Goal: Task Accomplishment & Management: Manage account settings

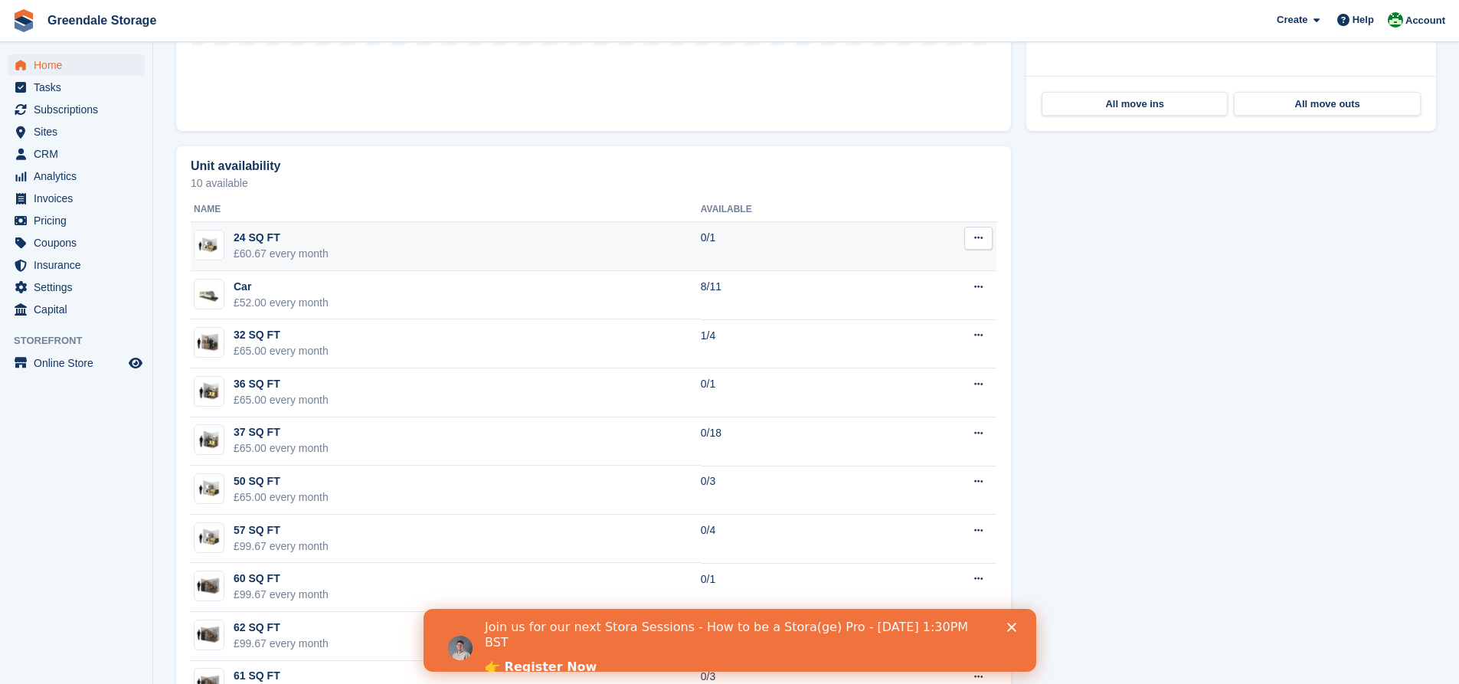
scroll to position [306, 0]
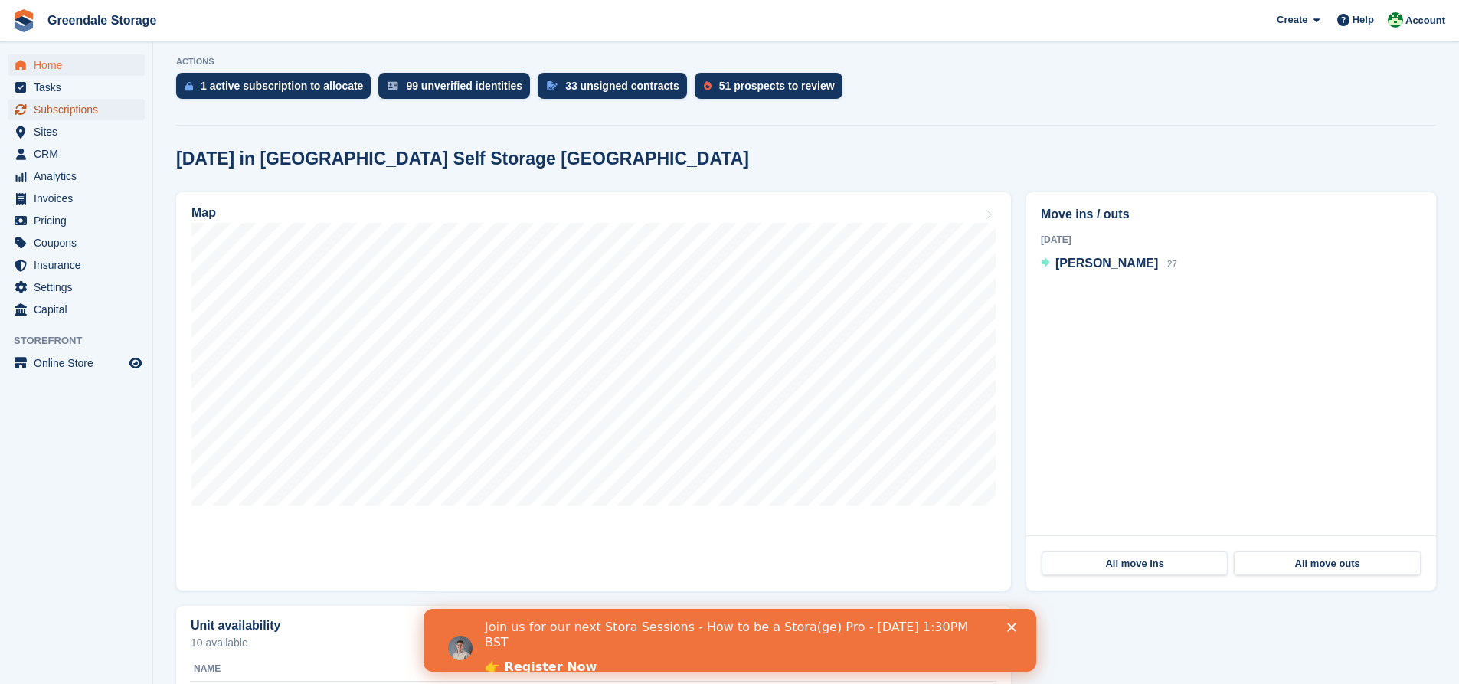
click at [72, 112] on span "Subscriptions" at bounding box center [80, 109] width 92 height 21
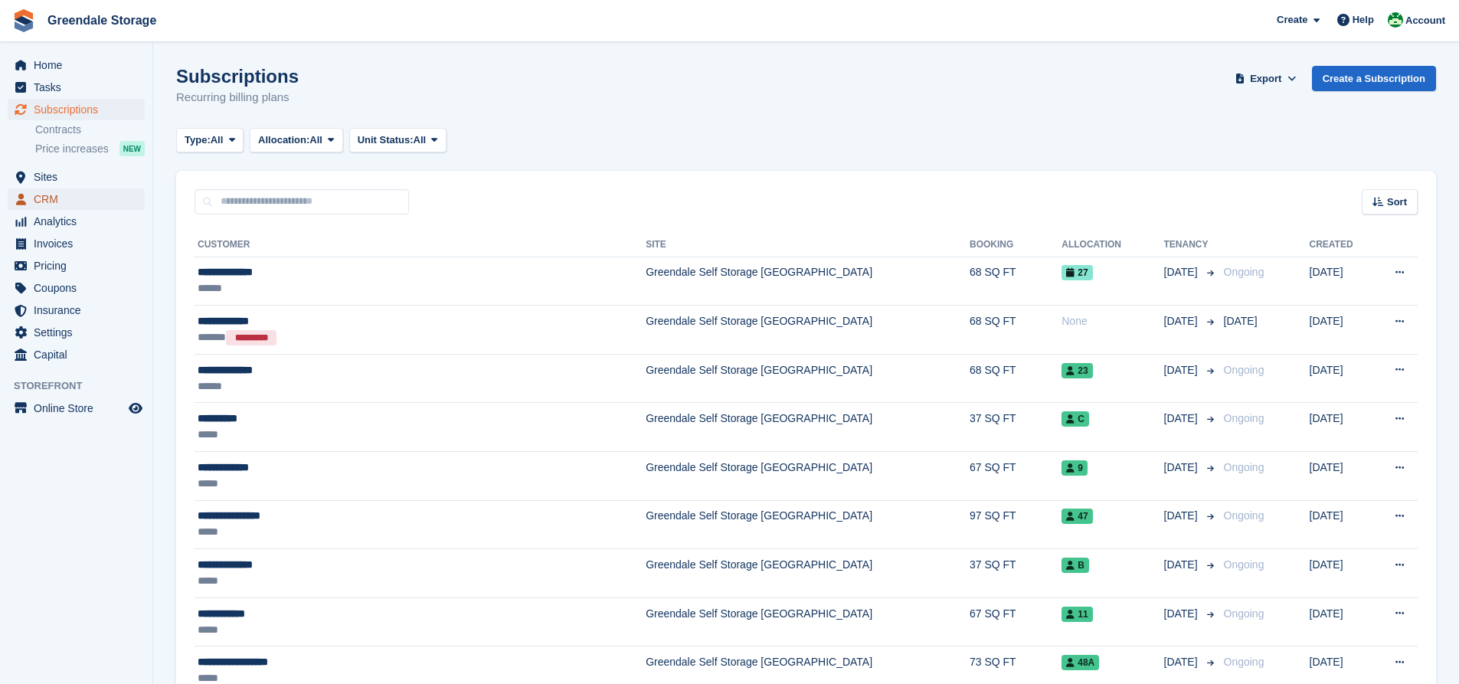
click at [51, 199] on span "CRM" at bounding box center [80, 198] width 92 height 21
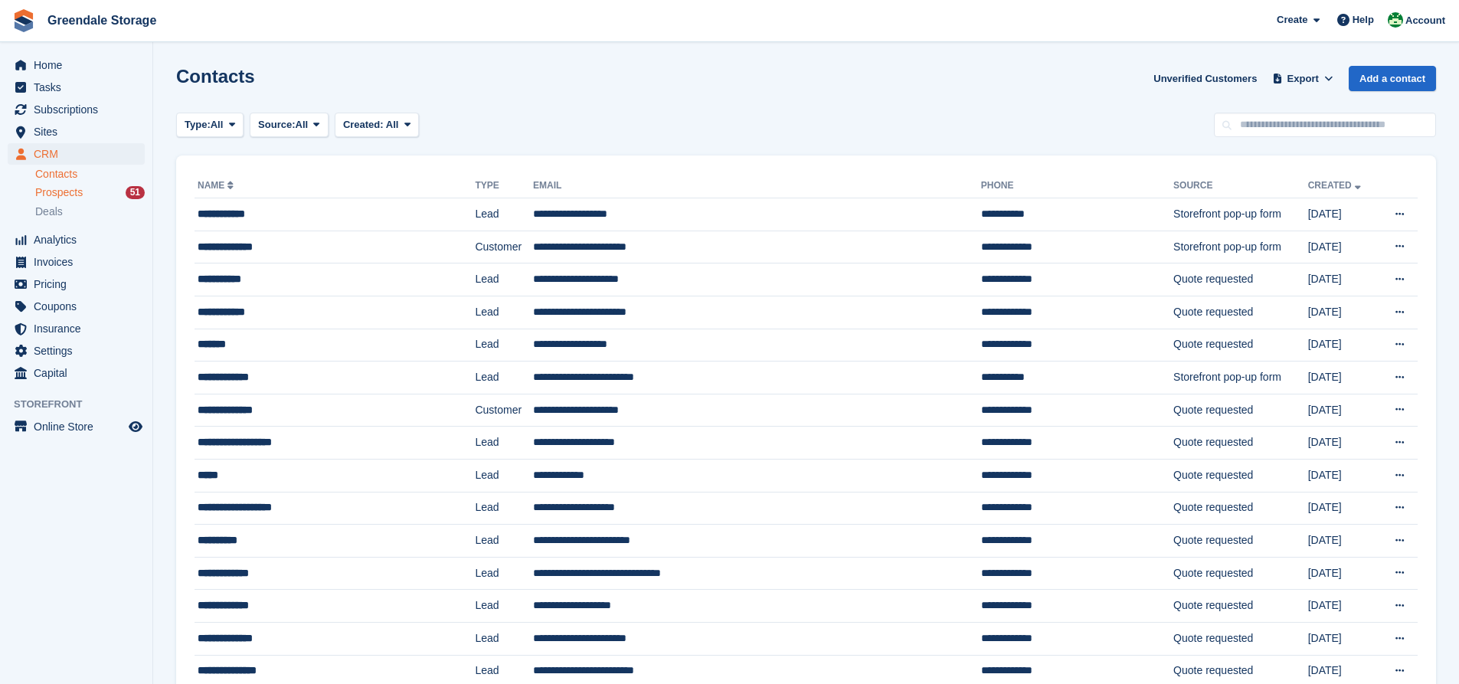
click at [82, 191] on span "Prospects" at bounding box center [58, 192] width 47 height 15
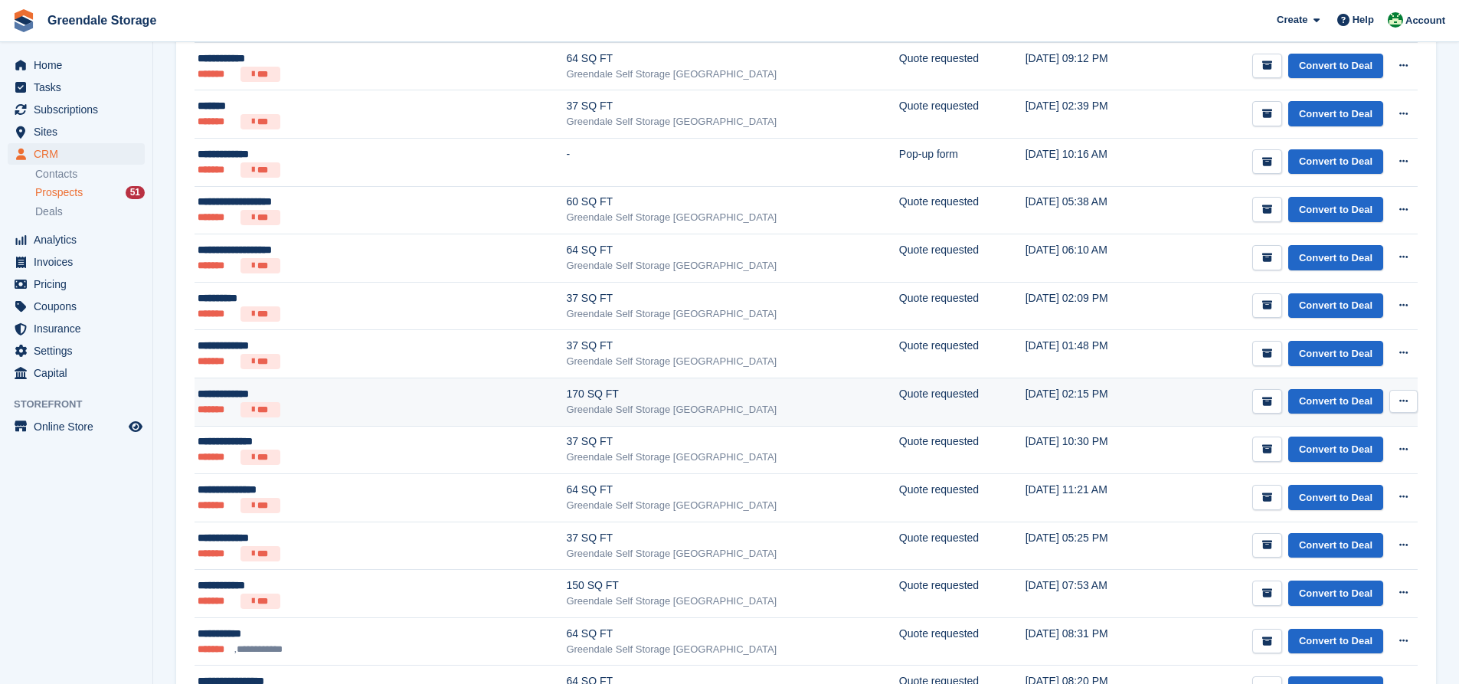
scroll to position [306, 0]
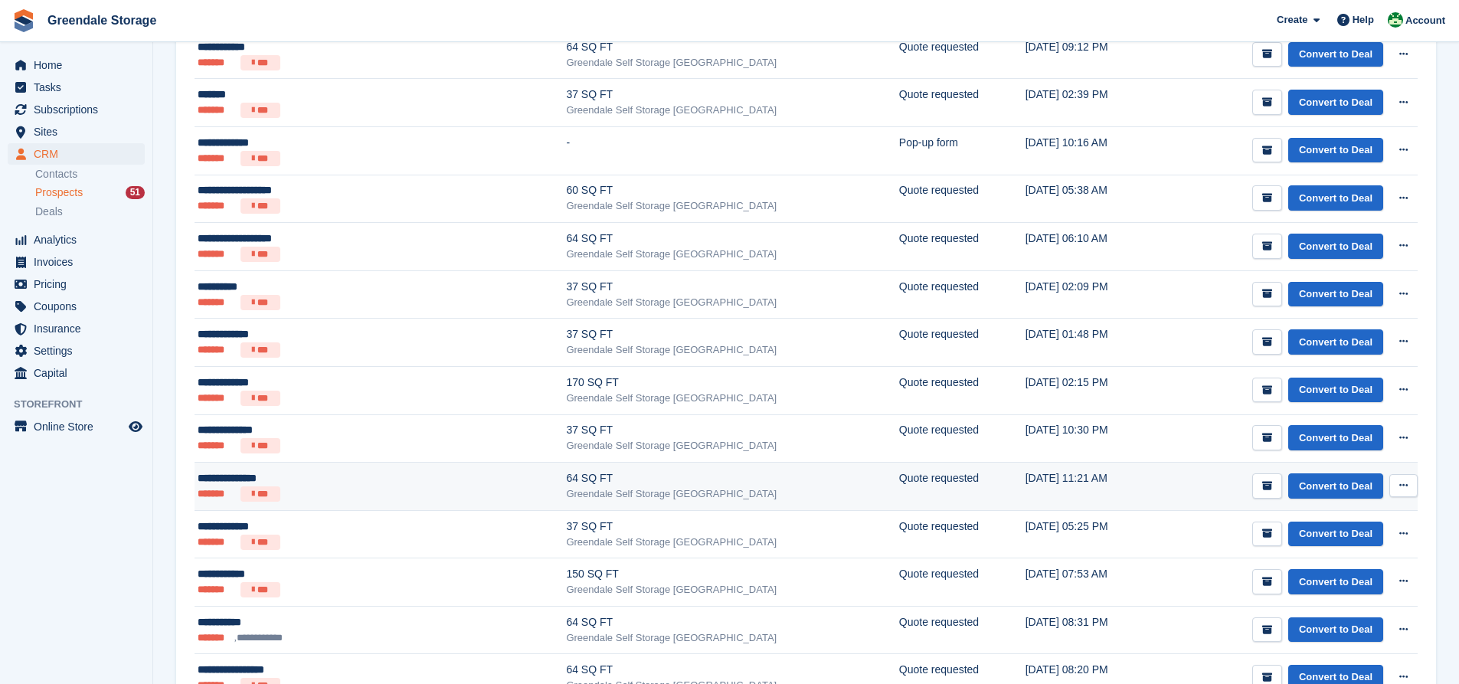
click at [566, 479] on div "64 SQ FT" at bounding box center [732, 478] width 332 height 16
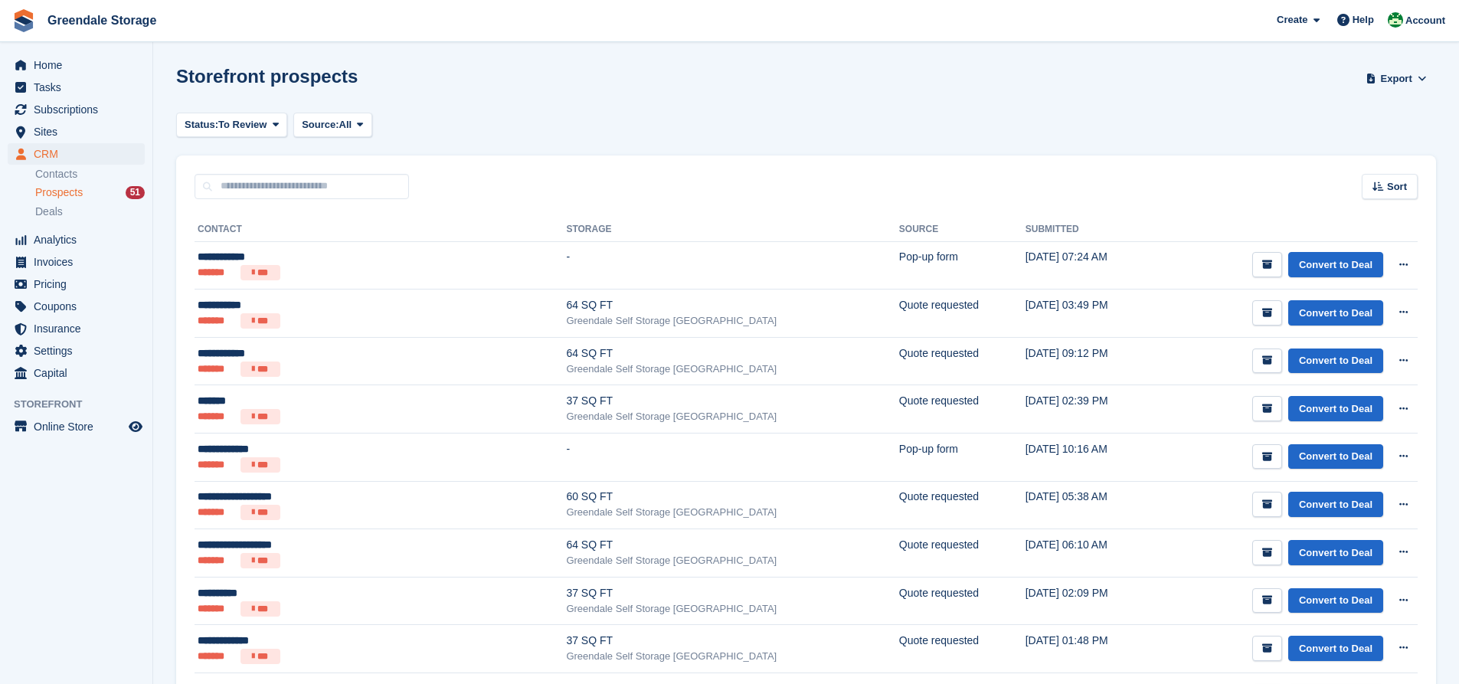
scroll to position [306, 0]
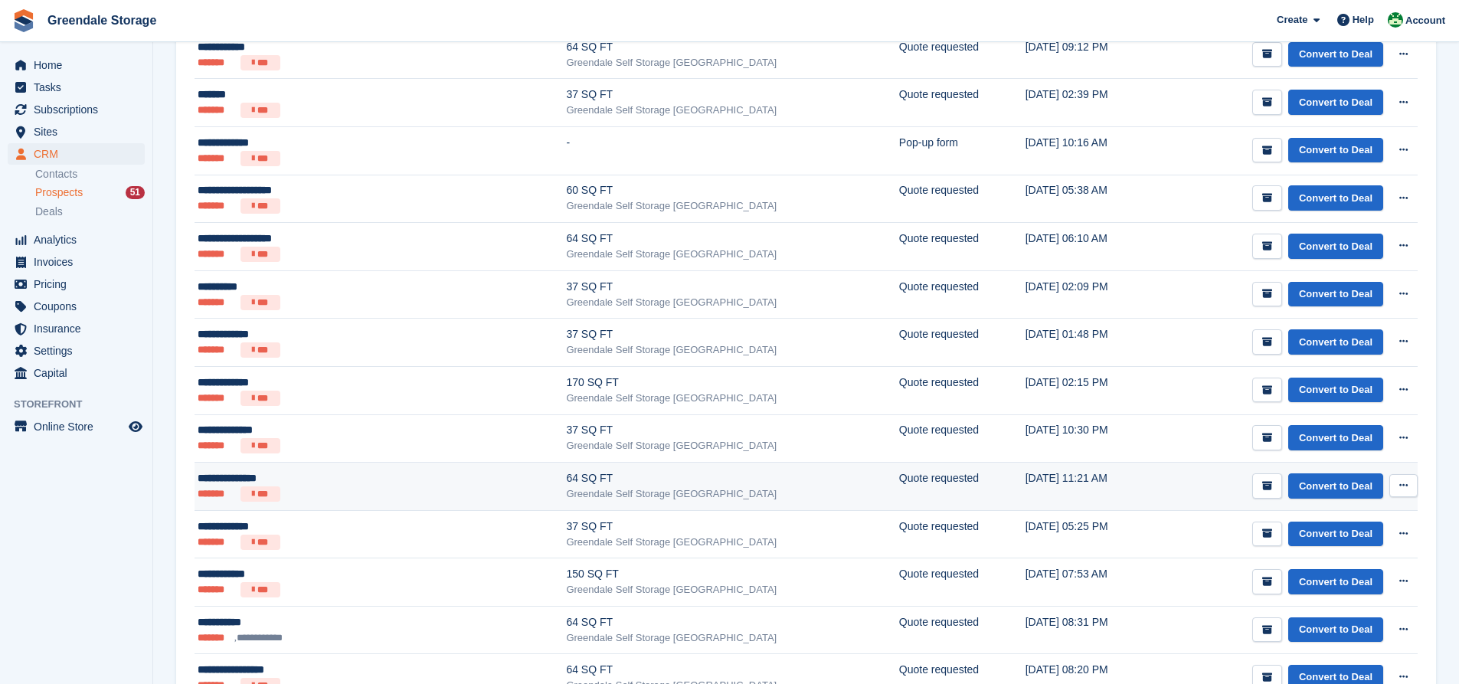
click at [1409, 487] on button at bounding box center [1403, 485] width 28 height 23
click at [1308, 571] on p "Delete prospect" at bounding box center [1344, 568] width 133 height 20
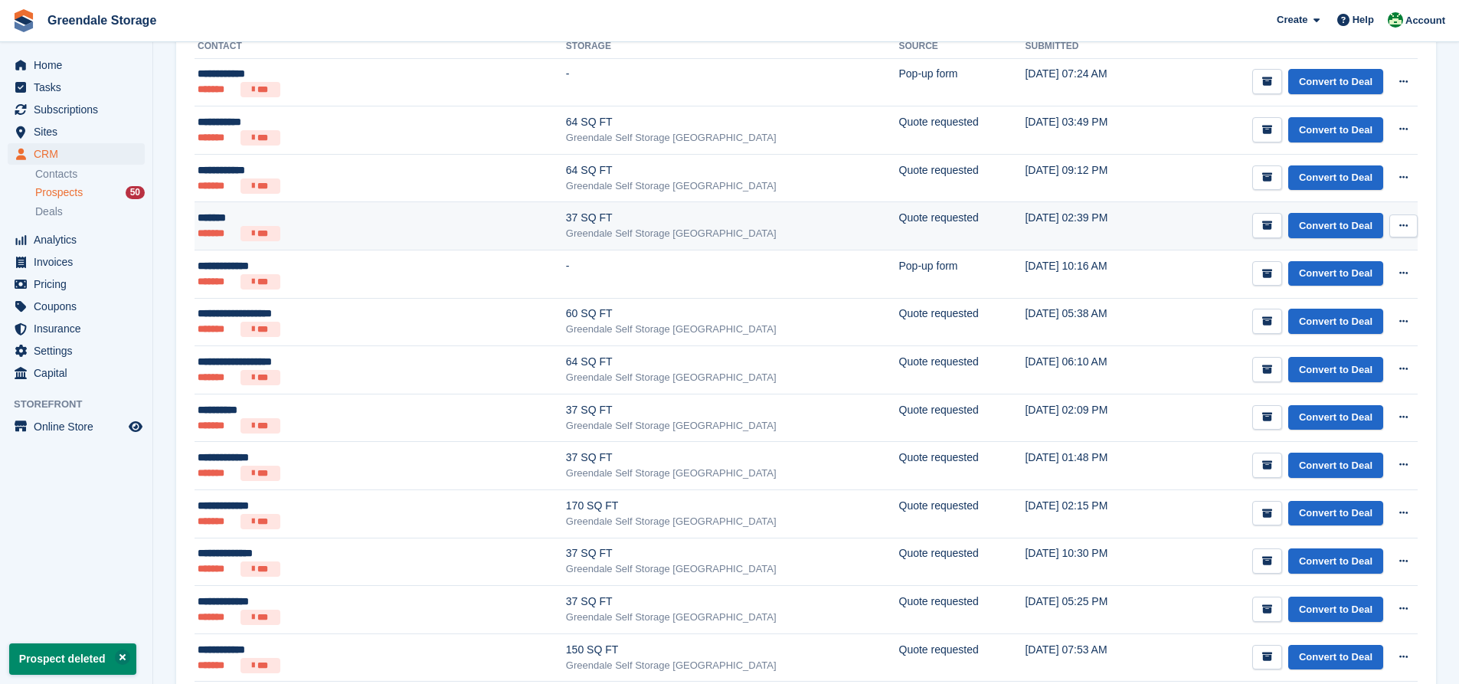
scroll to position [230, 0]
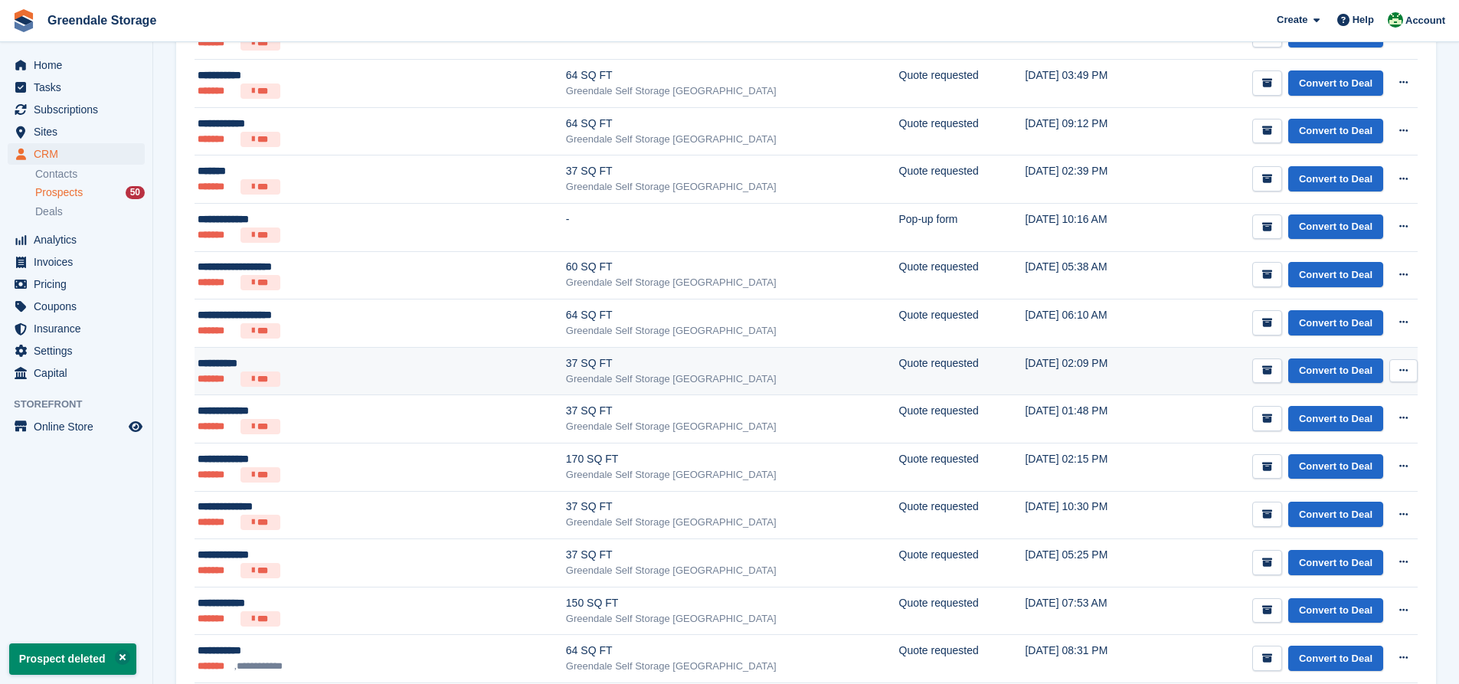
click at [323, 365] on div "**********" at bounding box center [314, 363] width 232 height 16
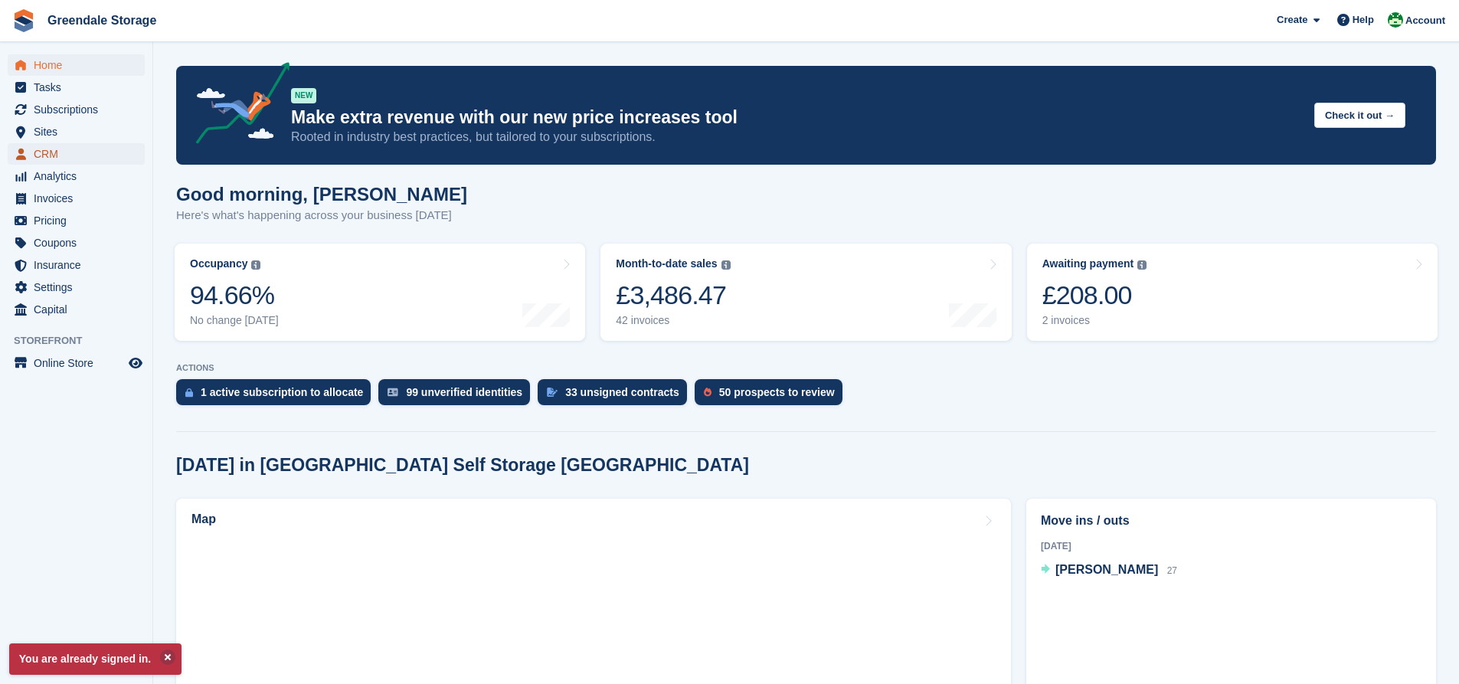
click at [32, 148] on link "CRM" at bounding box center [76, 153] width 137 height 21
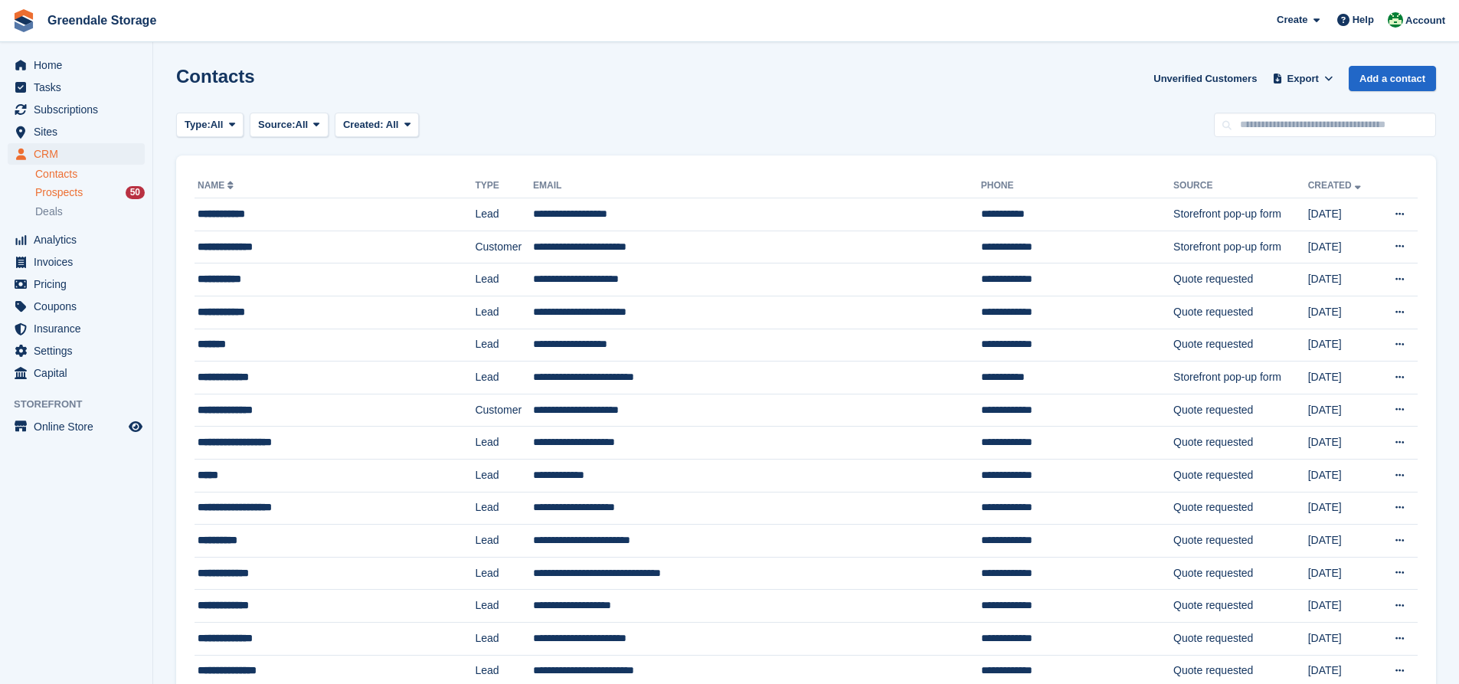
click at [67, 197] on span "Prospects" at bounding box center [58, 192] width 47 height 15
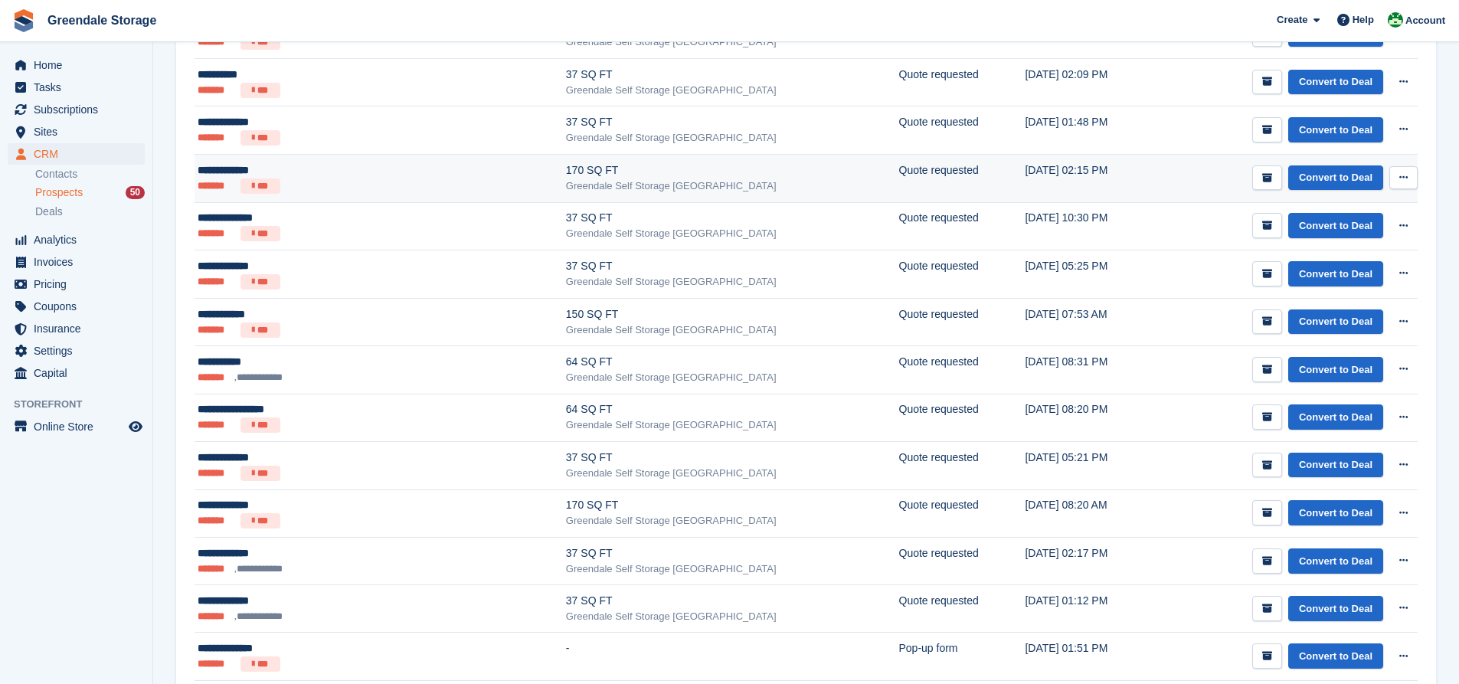
scroll to position [536, 0]
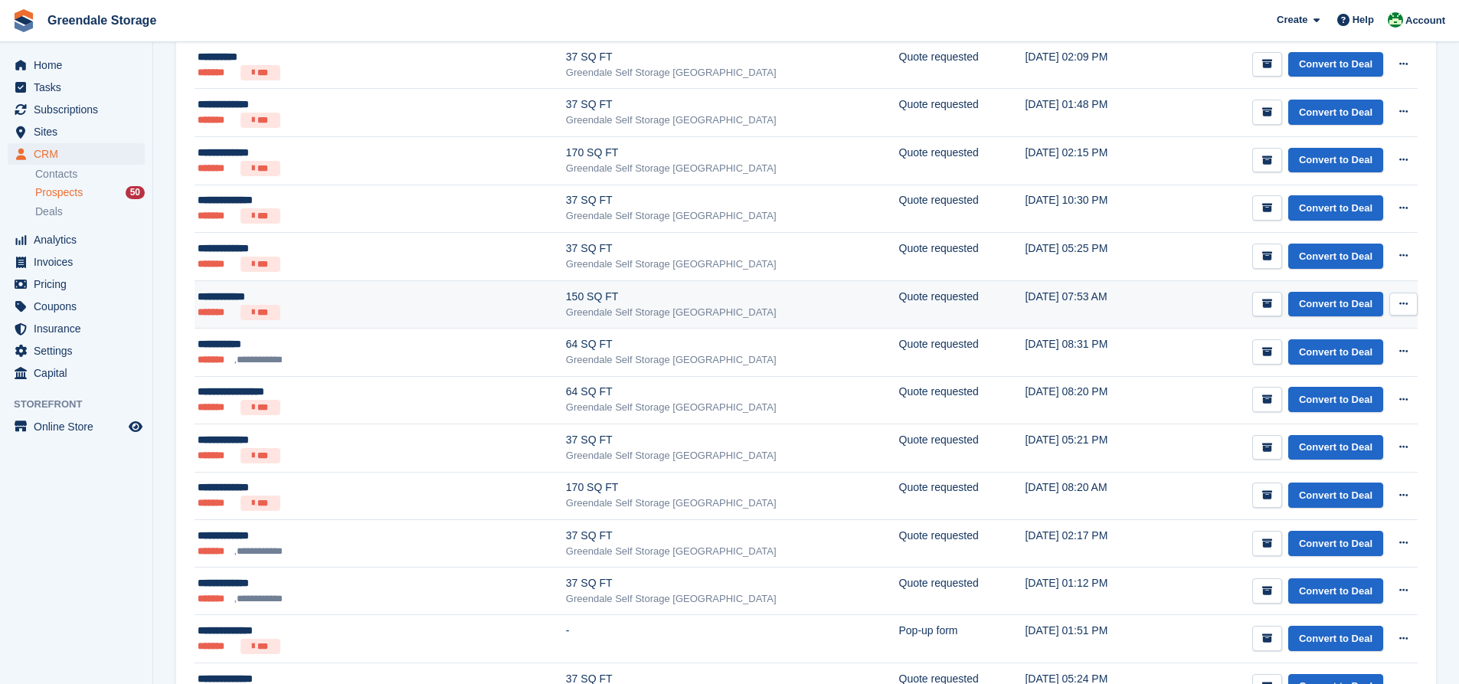
click at [566, 313] on div "Greendale Self Storage [GEOGRAPHIC_DATA]" at bounding box center [732, 312] width 333 height 15
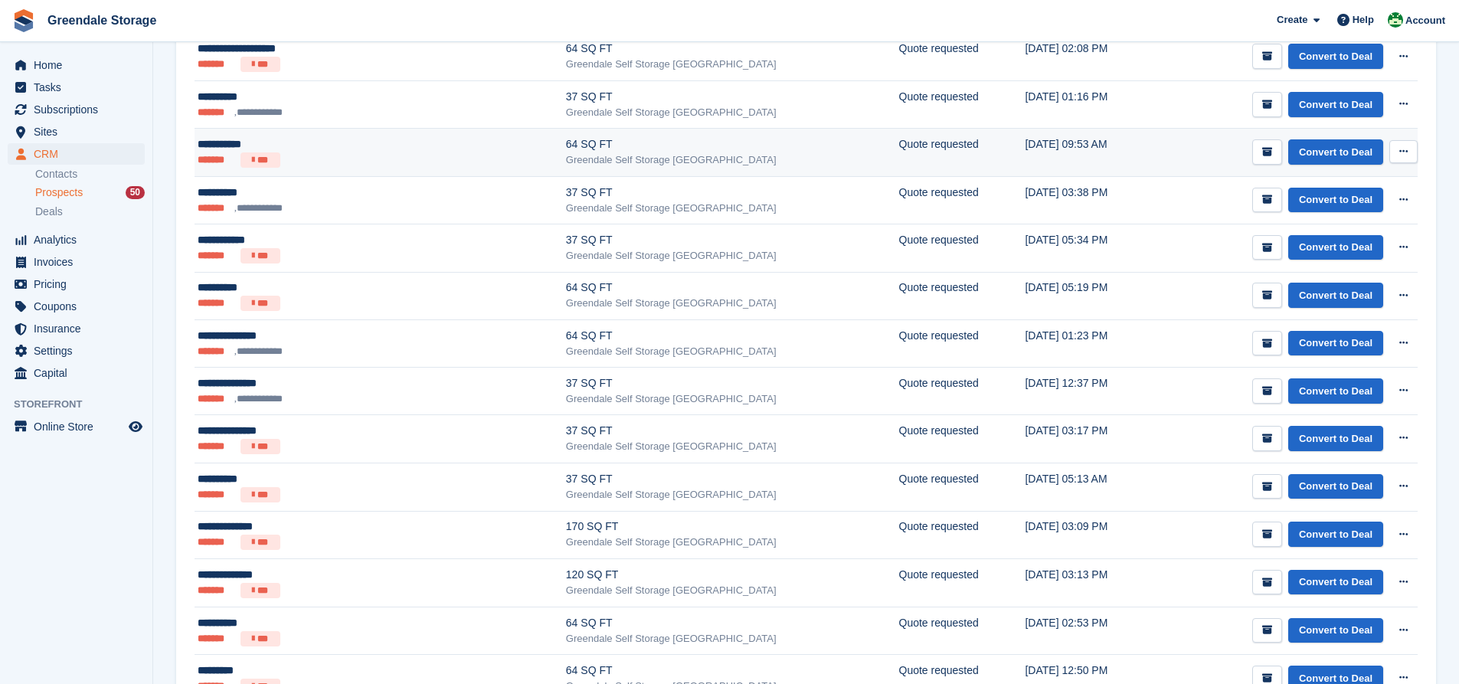
scroll to position [1532, 0]
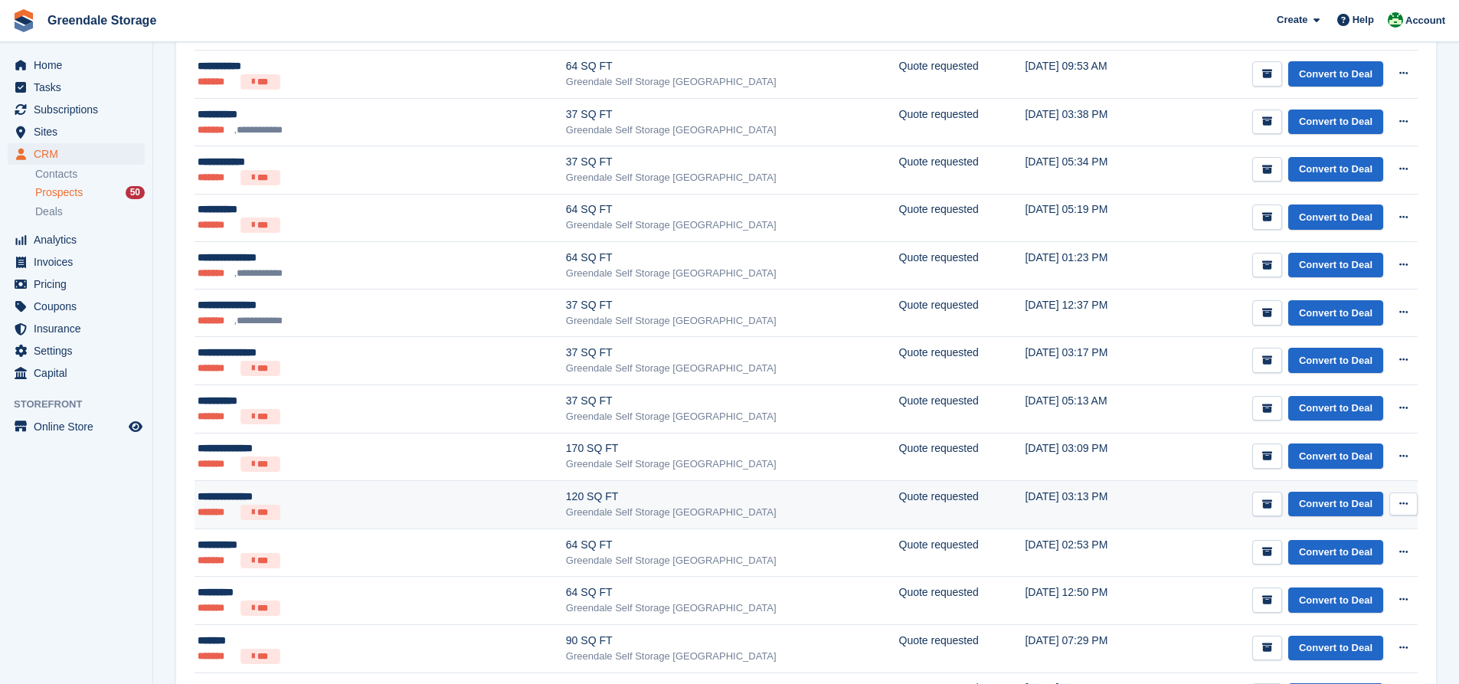
click at [371, 502] on div "**********" at bounding box center [314, 497] width 232 height 16
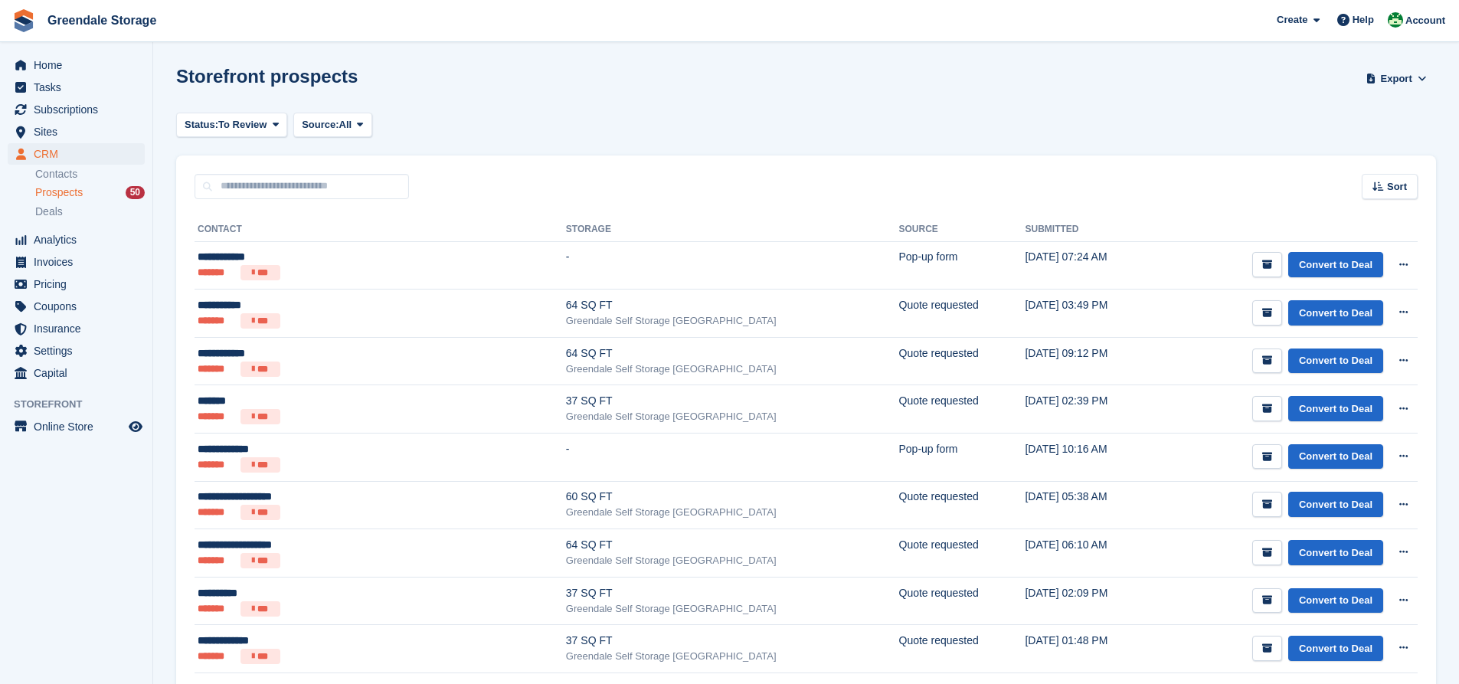
scroll to position [1532, 0]
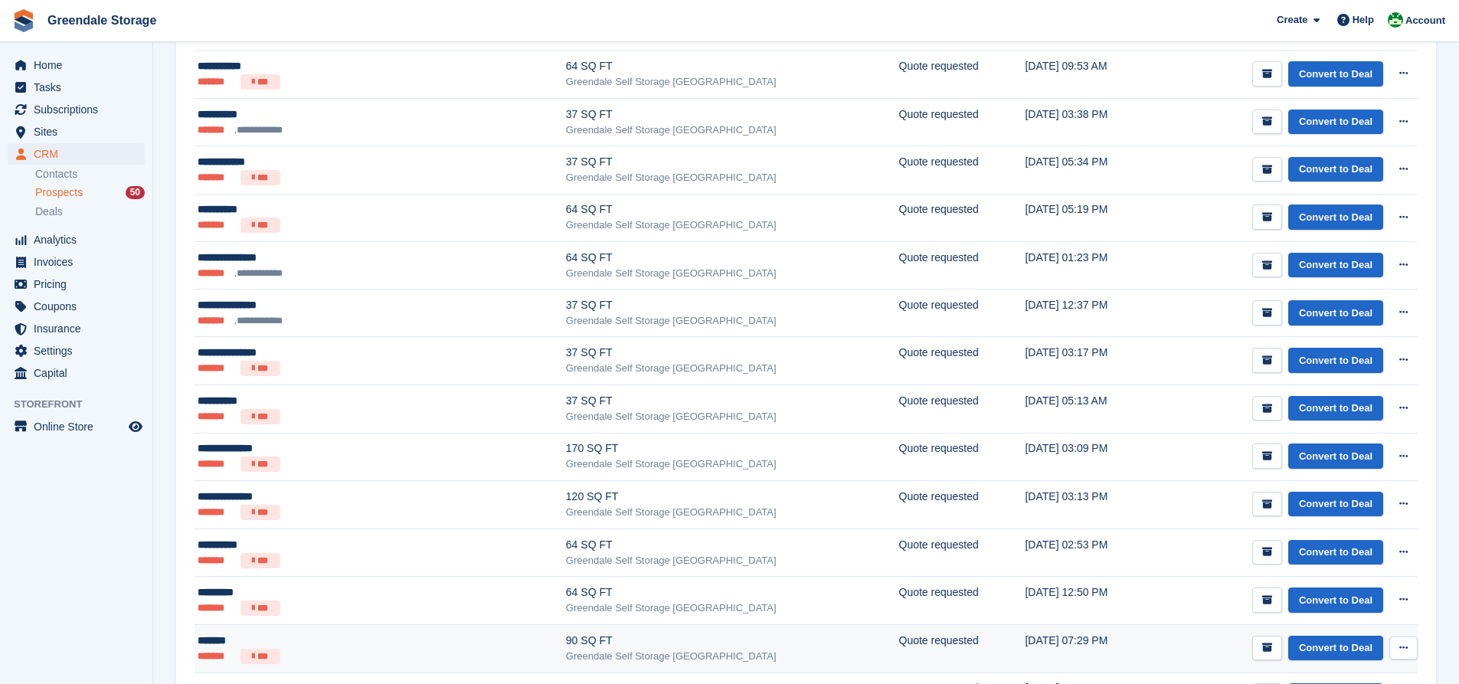
click at [345, 633] on div "*******" at bounding box center [314, 641] width 232 height 16
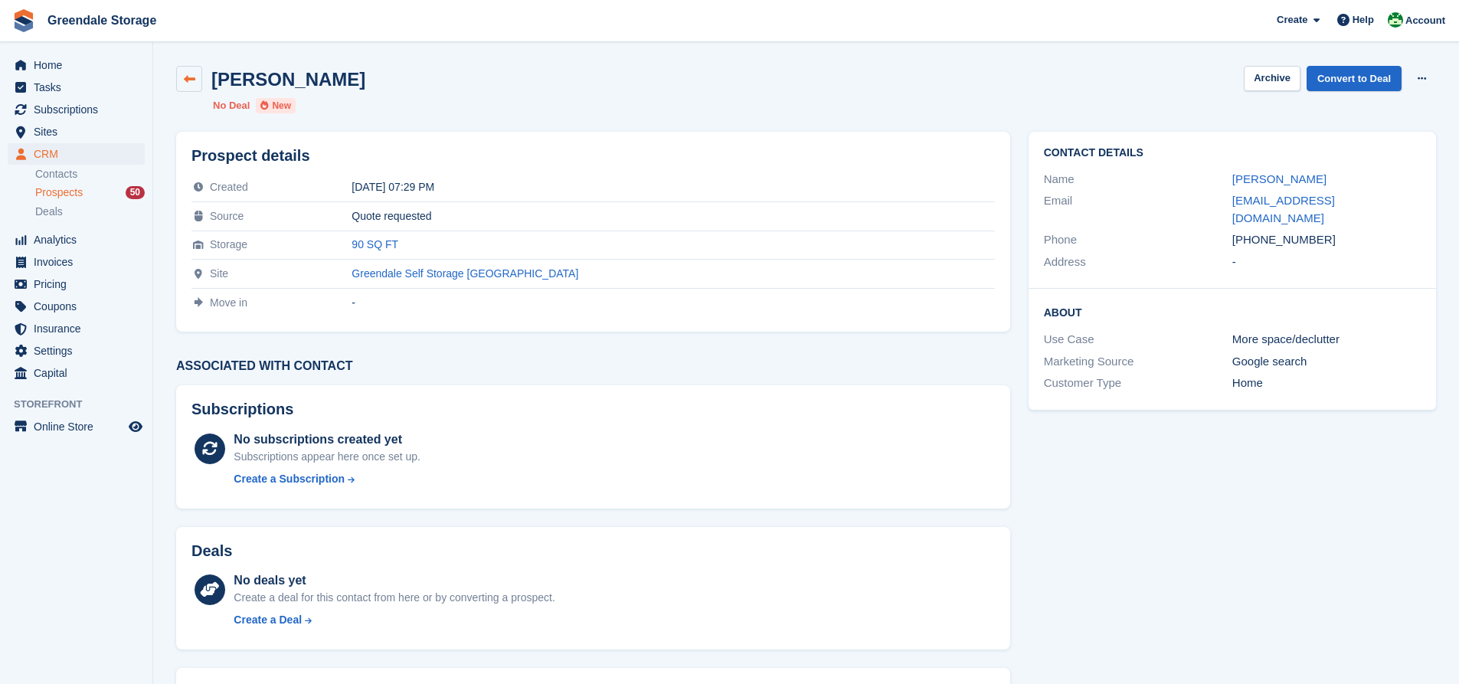
click at [185, 78] on icon at bounding box center [189, 79] width 11 height 11
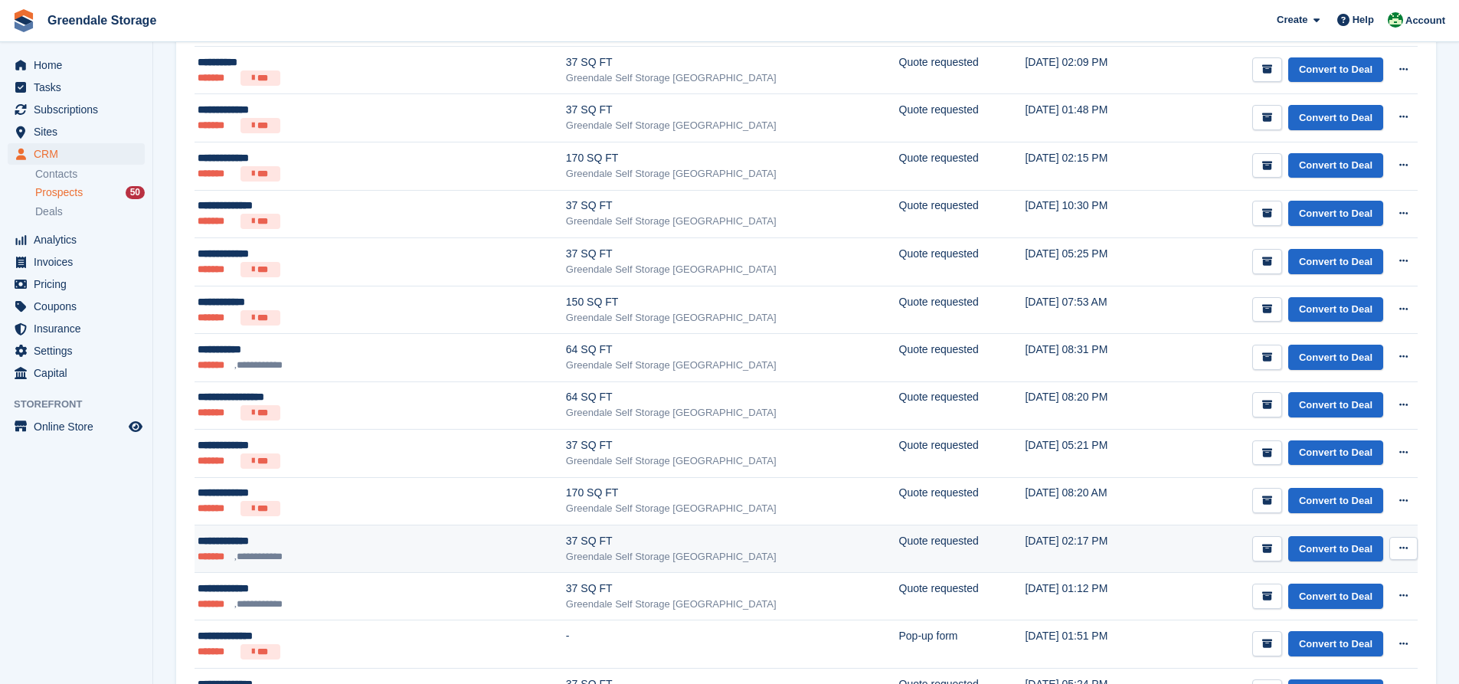
scroll to position [536, 0]
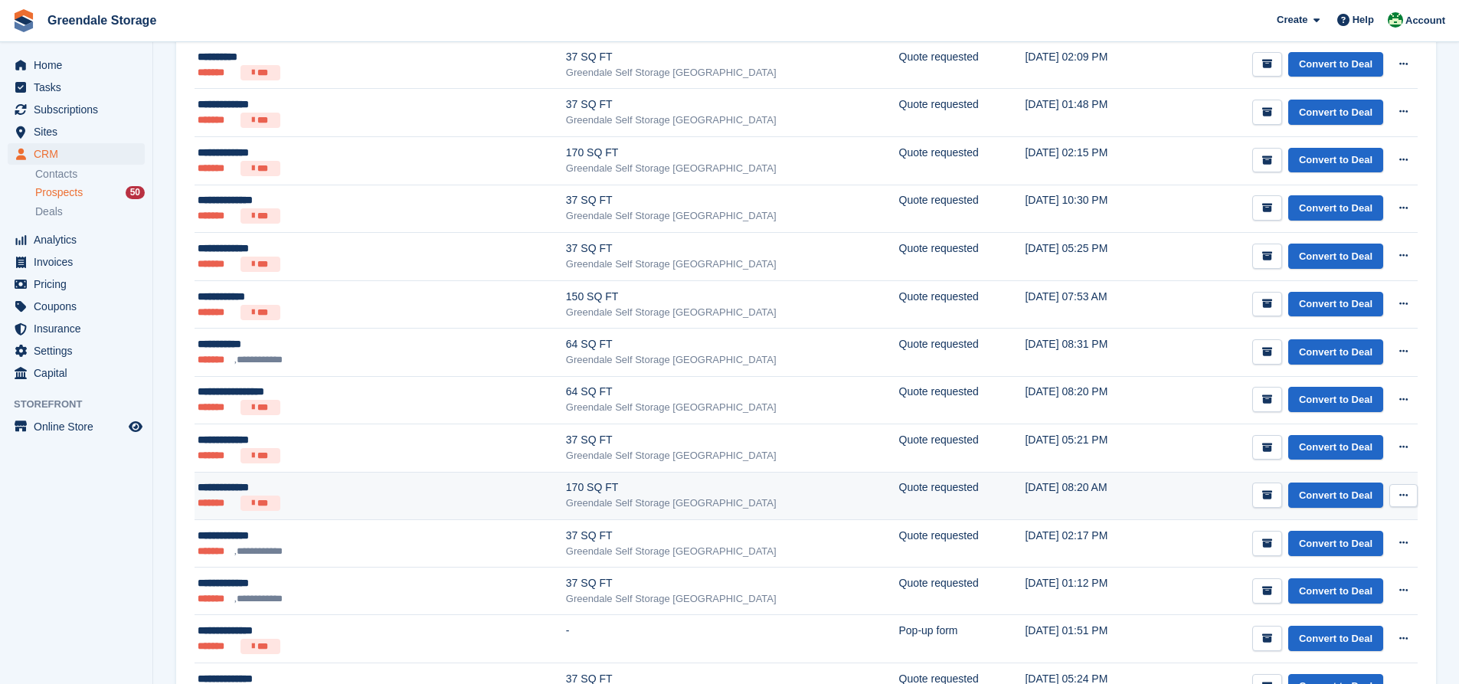
click at [566, 488] on div "170 SQ FT" at bounding box center [732, 487] width 333 height 16
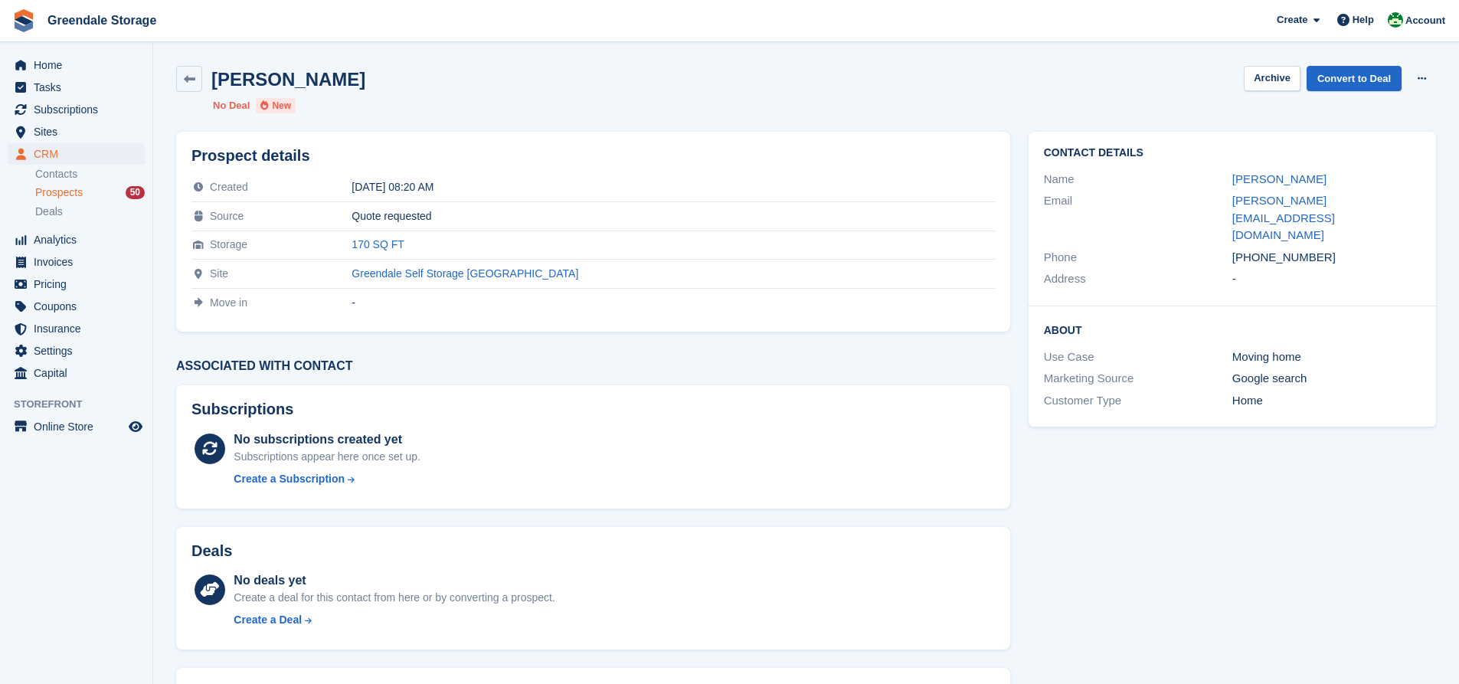
click at [68, 188] on span "Prospects" at bounding box center [58, 192] width 47 height 15
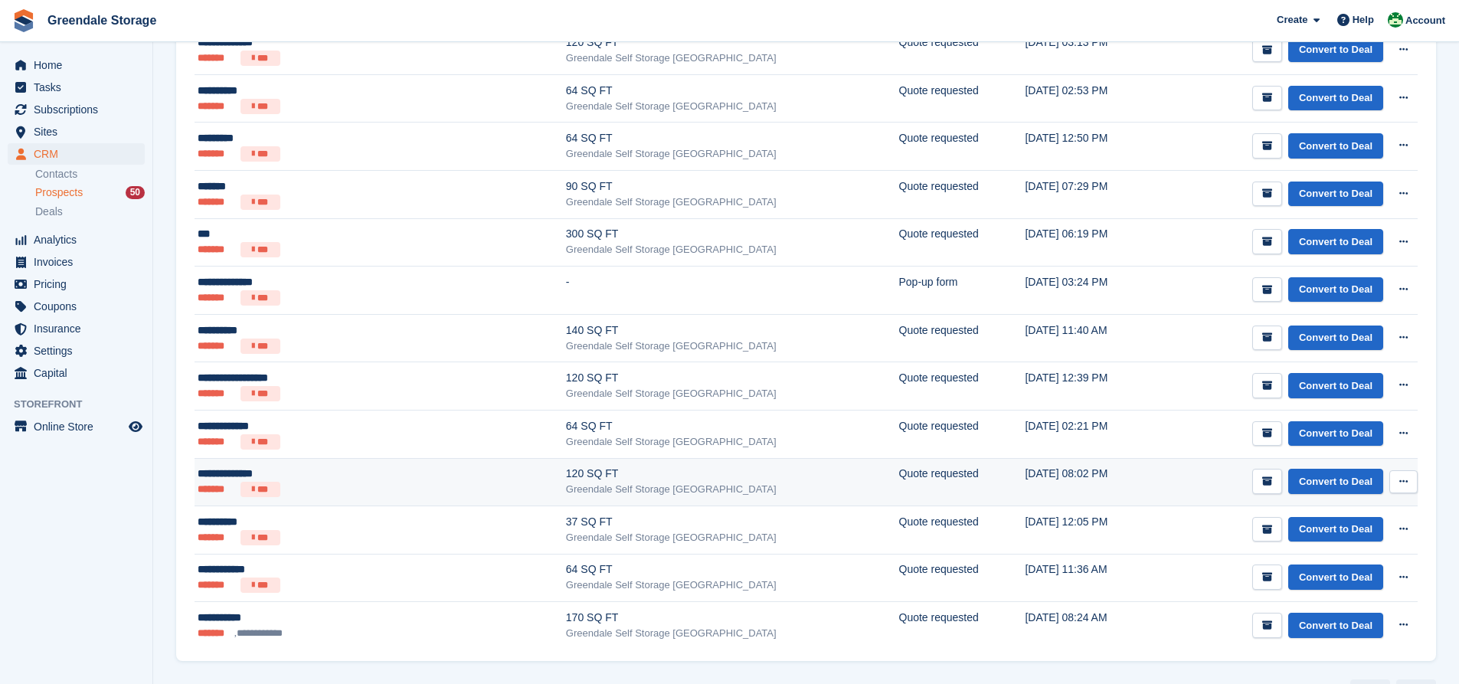
scroll to position [1991, 0]
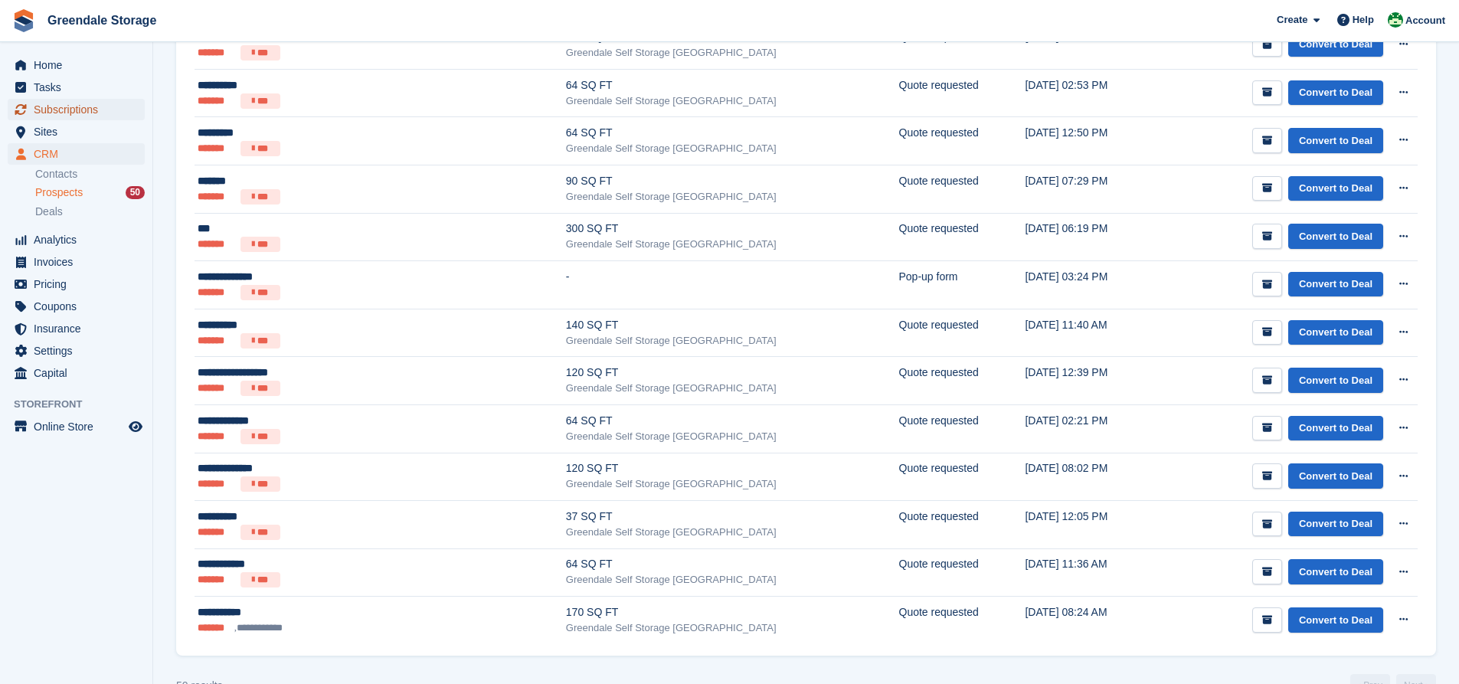
click at [80, 108] on span "Subscriptions" at bounding box center [80, 109] width 92 height 21
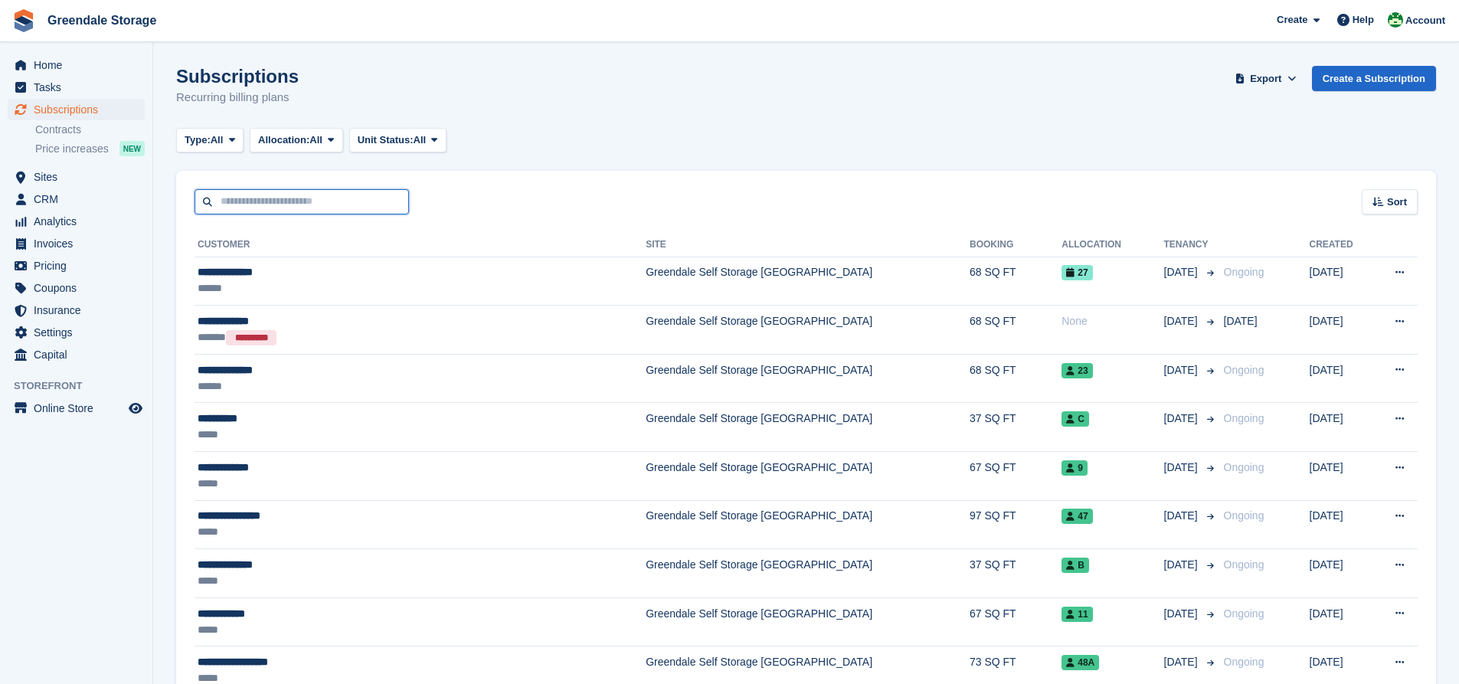
click at [296, 206] on input "text" at bounding box center [302, 201] width 214 height 25
type input "*****"
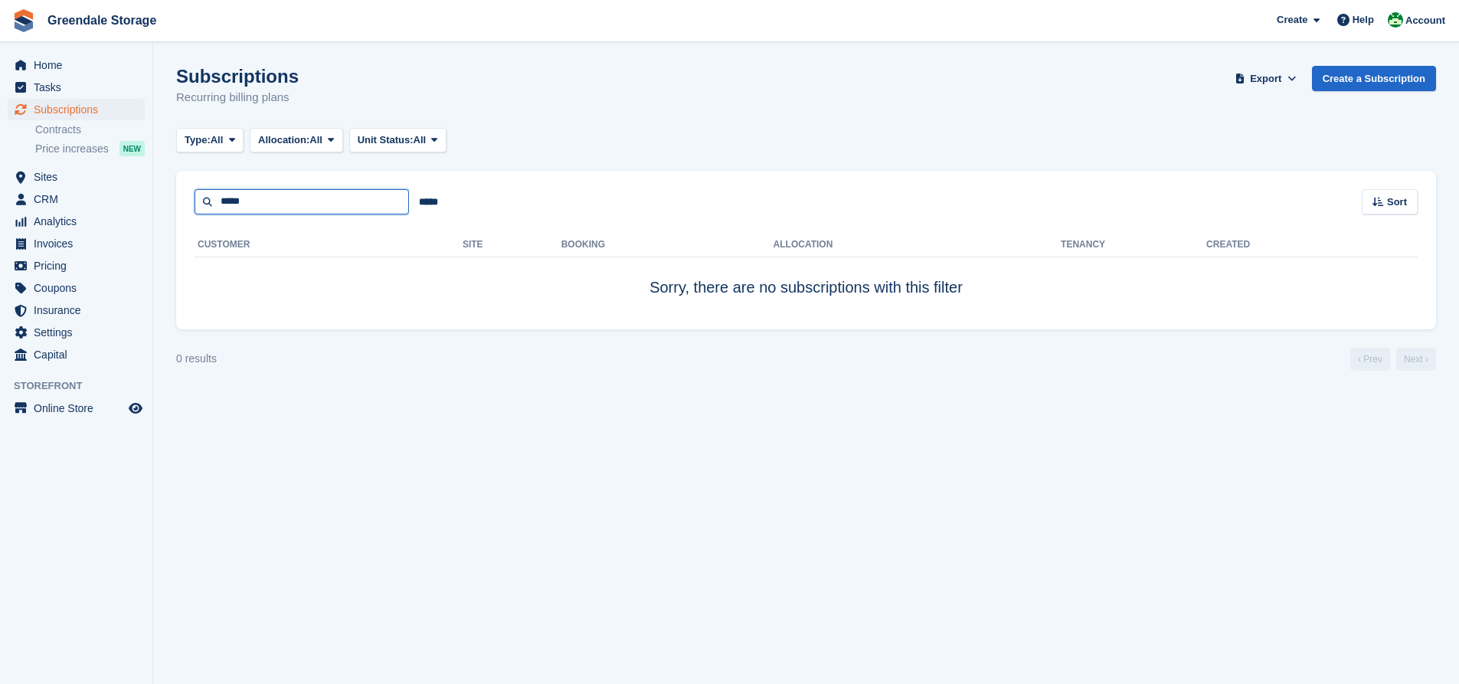
click at [296, 206] on input "*****" at bounding box center [302, 201] width 214 height 25
type input "****"
click at [64, 195] on span "CRM" at bounding box center [80, 198] width 92 height 21
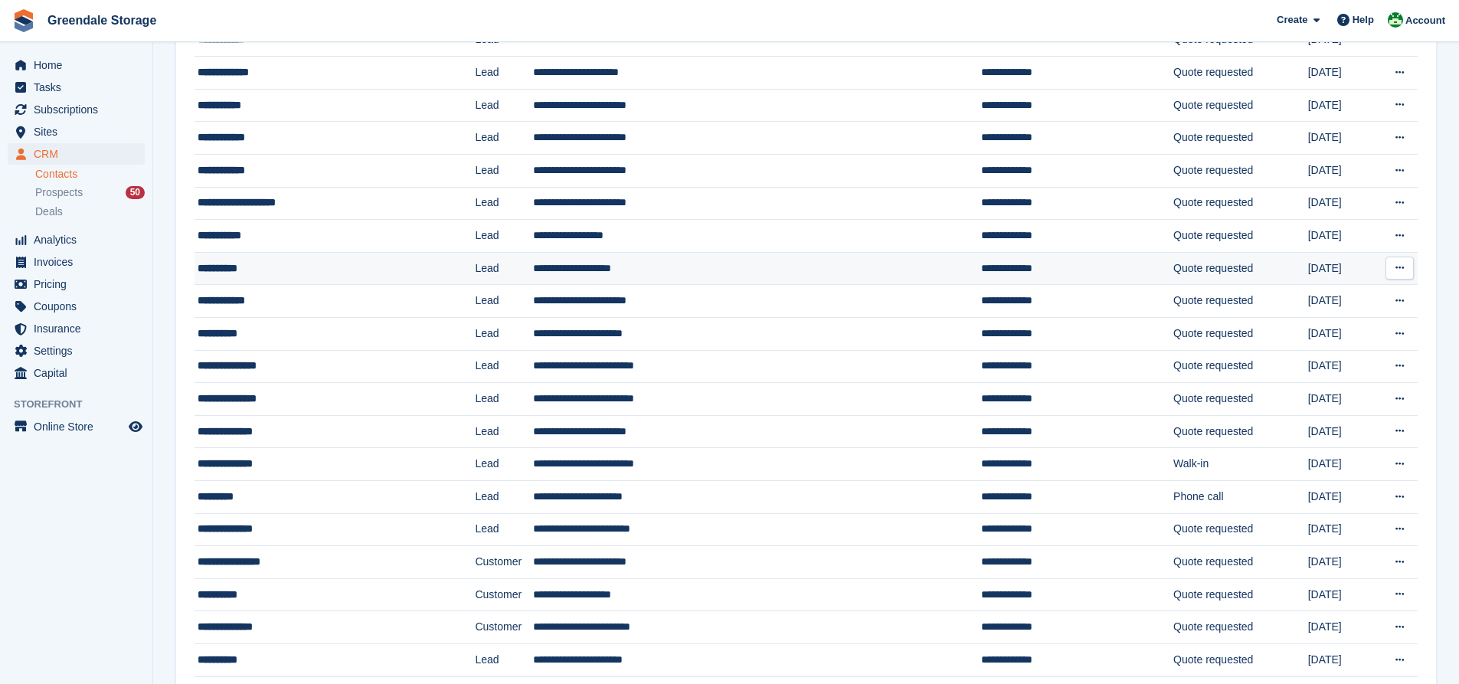
scroll to position [1222, 0]
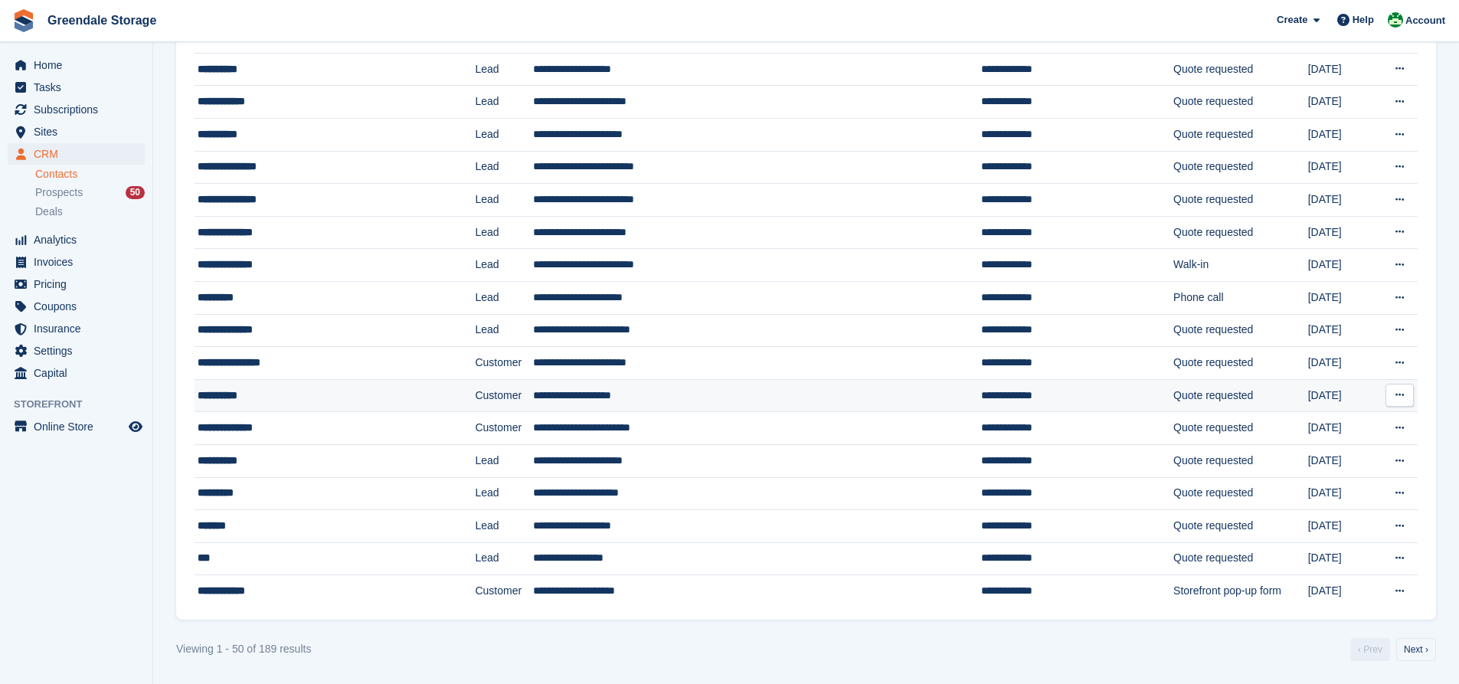
click at [1392, 395] on button at bounding box center [1400, 395] width 28 height 23
click at [1173, 391] on td "Quote requested" at bounding box center [1240, 395] width 135 height 33
click at [74, 191] on span "Prospects" at bounding box center [58, 192] width 47 height 15
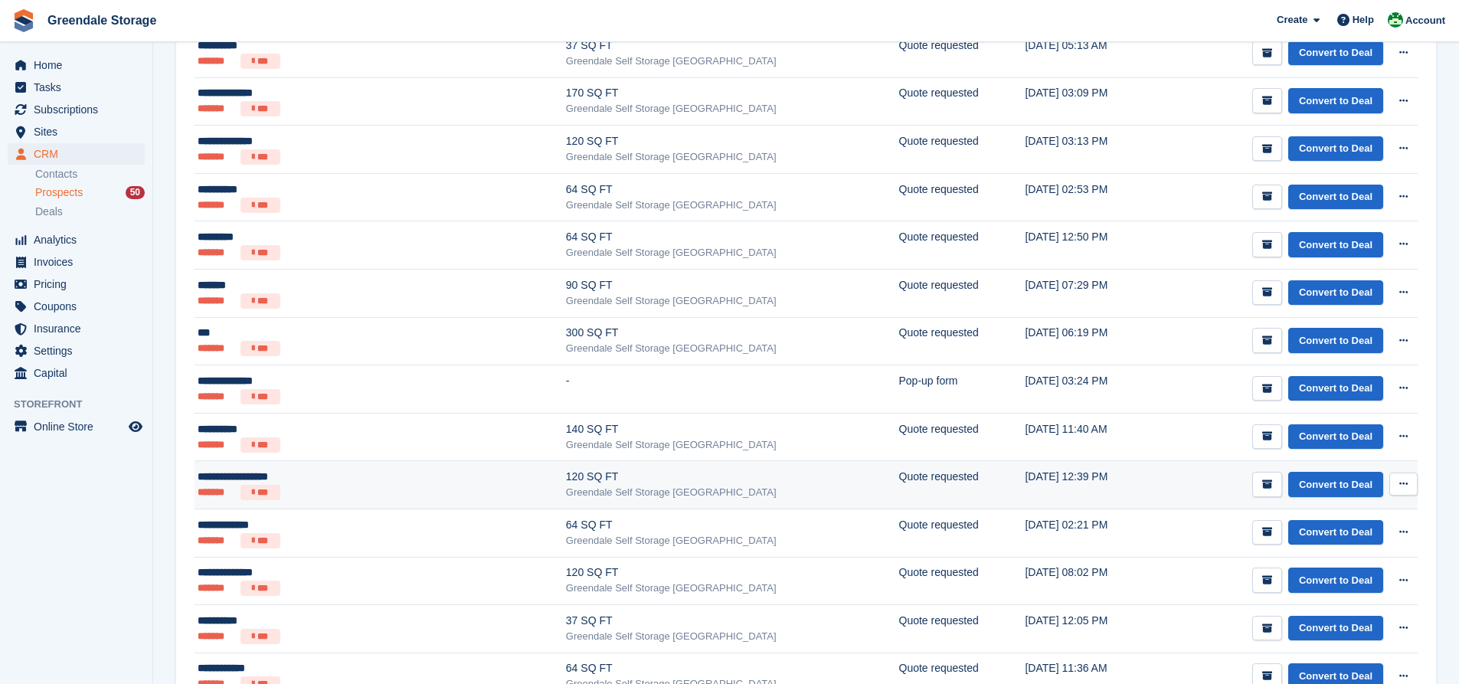
scroll to position [2027, 0]
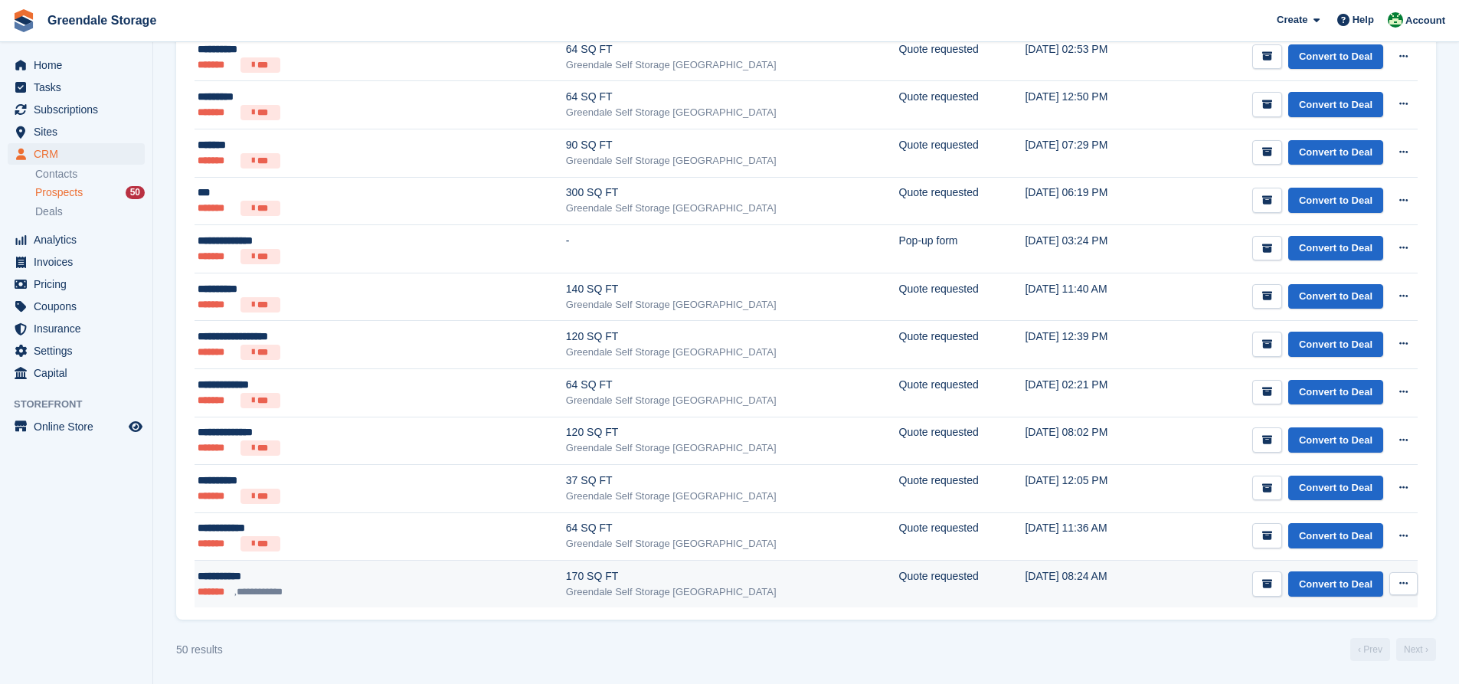
click at [566, 575] on div "170 SQ FT" at bounding box center [732, 576] width 333 height 16
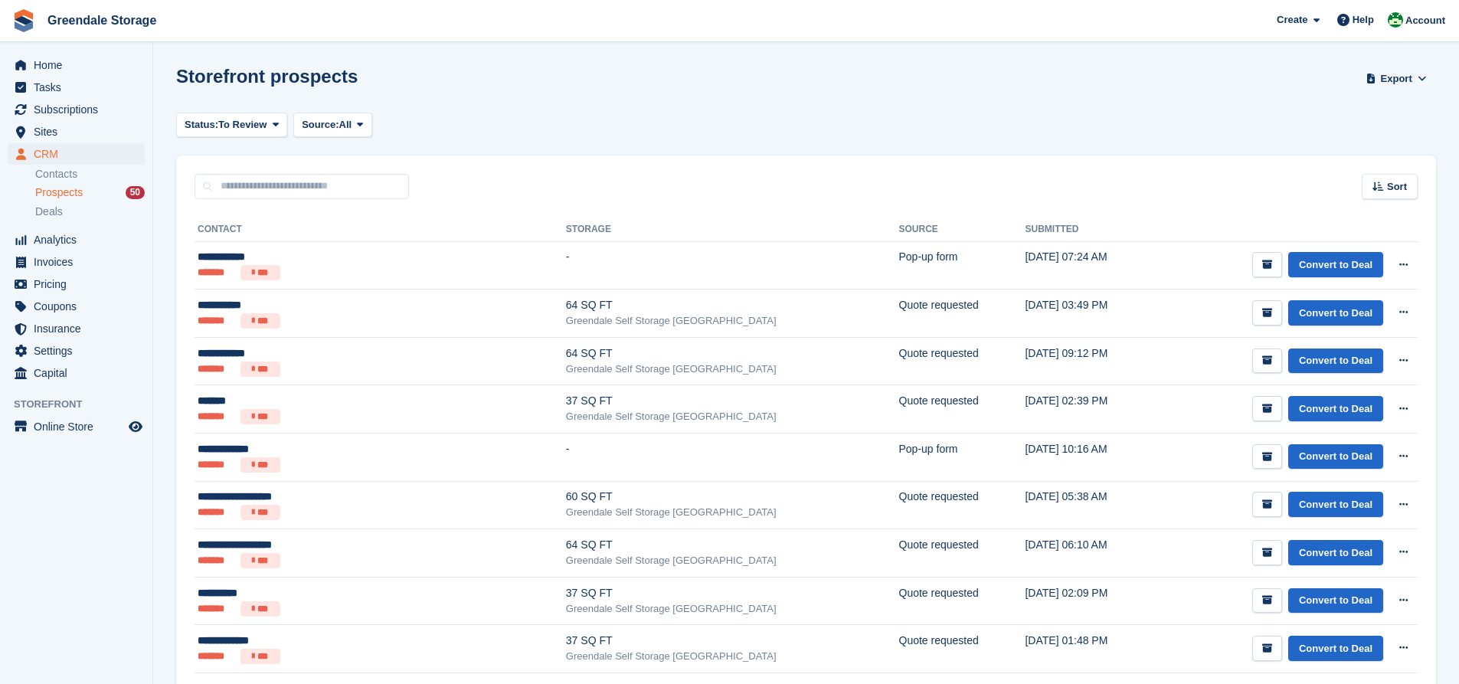
scroll to position [2027, 0]
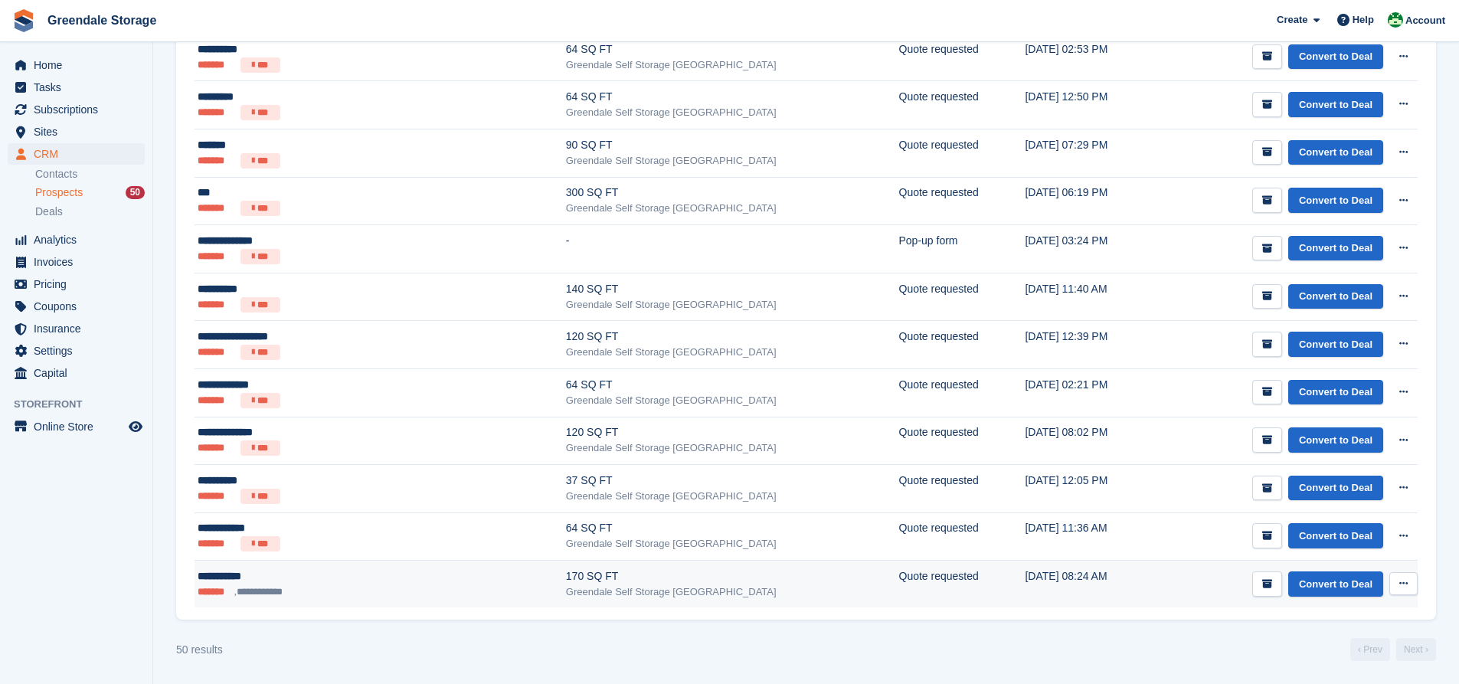
click at [566, 578] on div "170 SQ FT" at bounding box center [732, 576] width 333 height 16
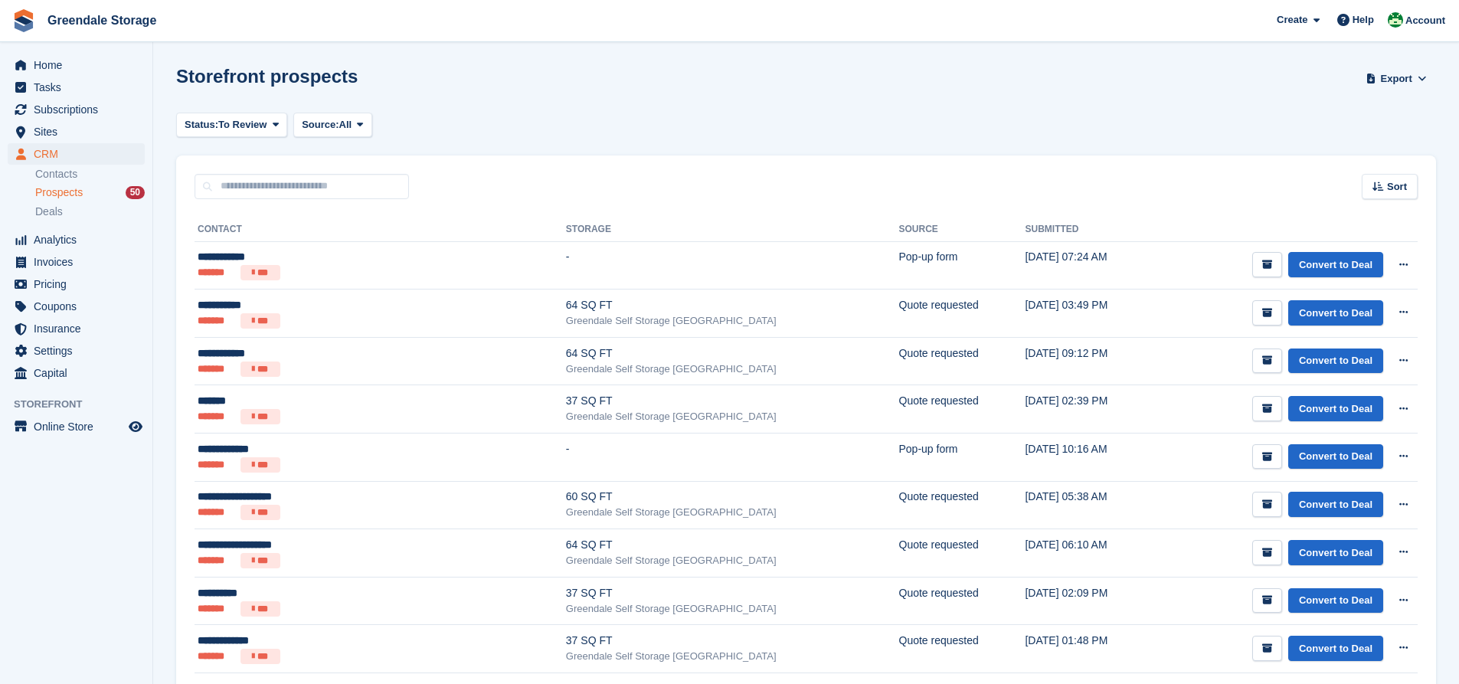
scroll to position [2027, 0]
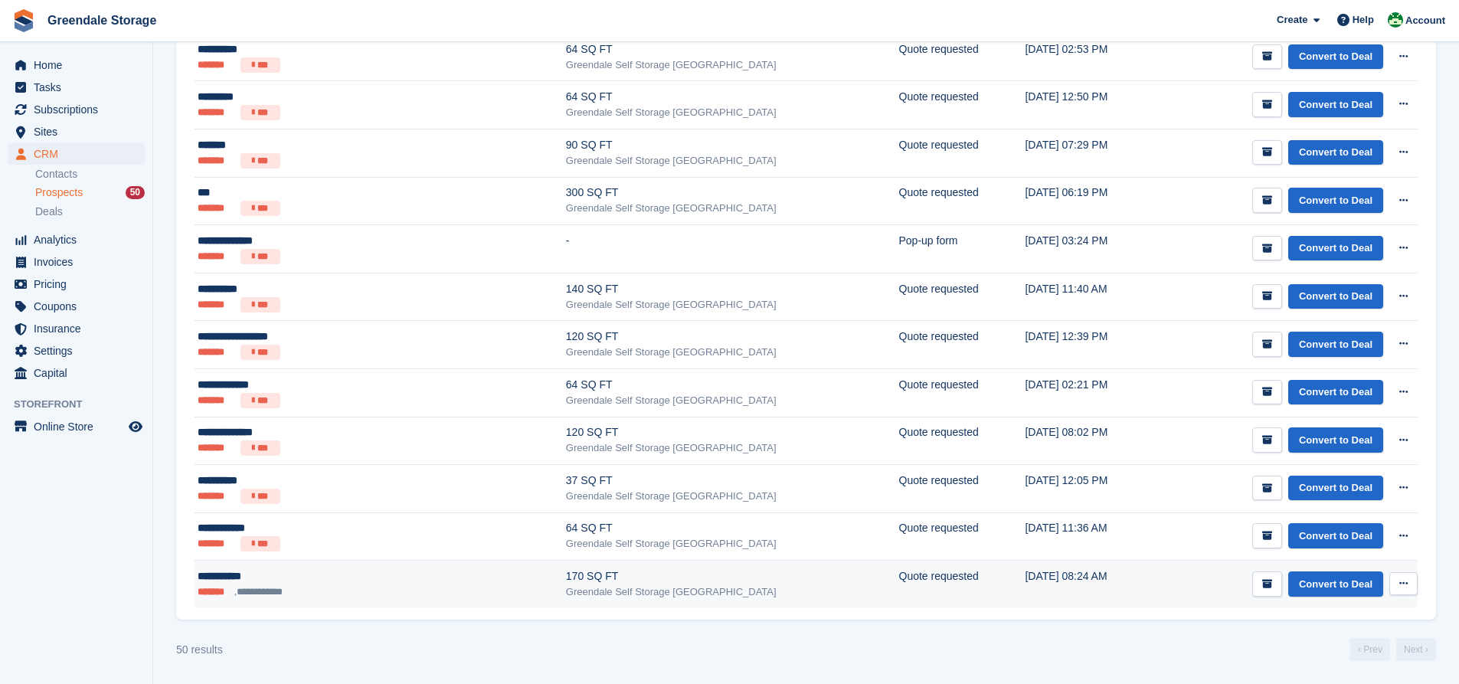
click at [1404, 581] on icon at bounding box center [1403, 583] width 8 height 10
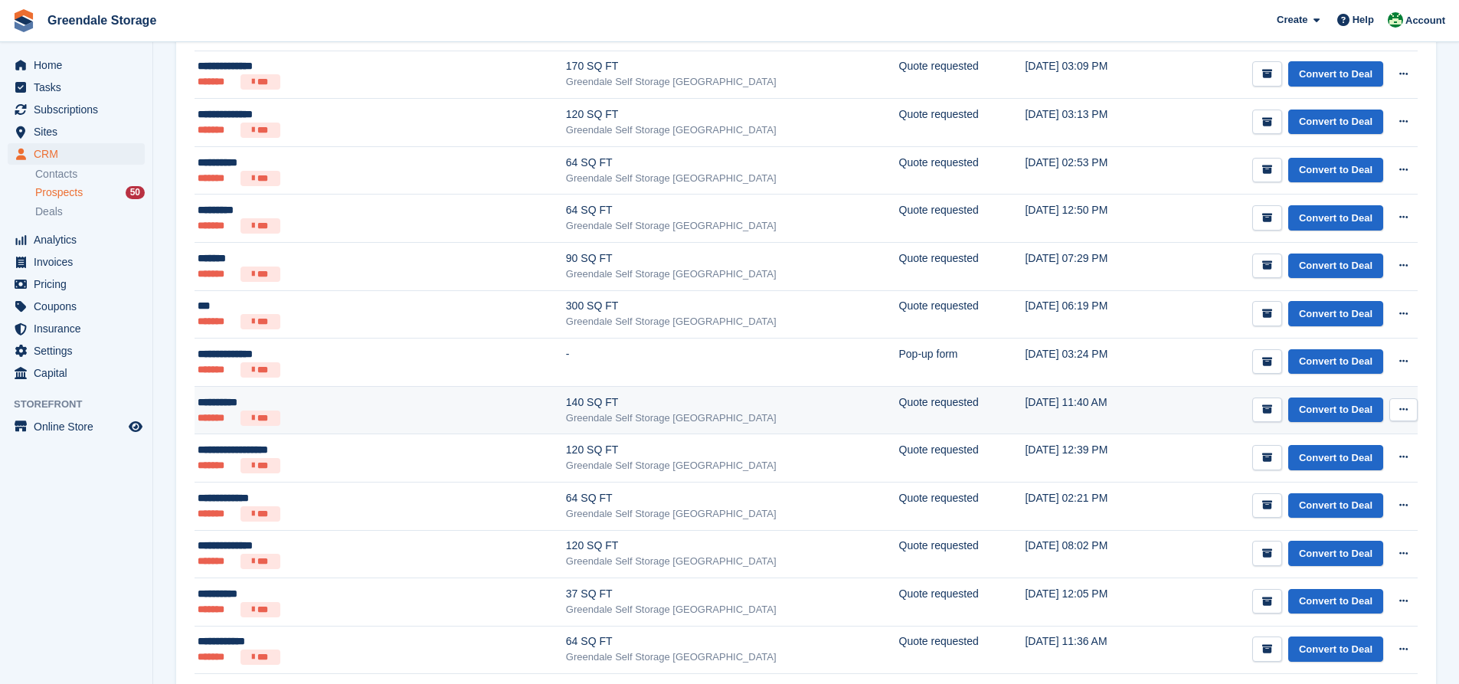
scroll to position [1915, 0]
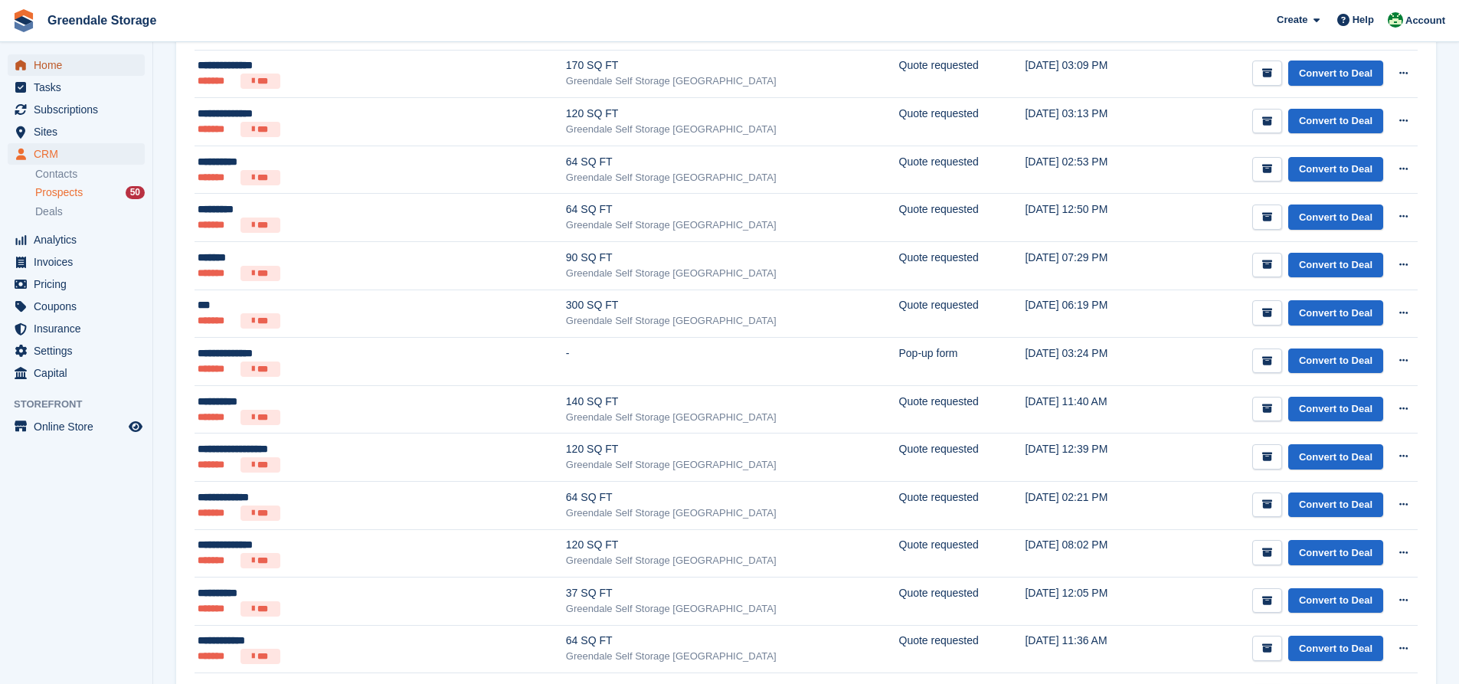
click at [49, 65] on span "Home" at bounding box center [80, 64] width 92 height 21
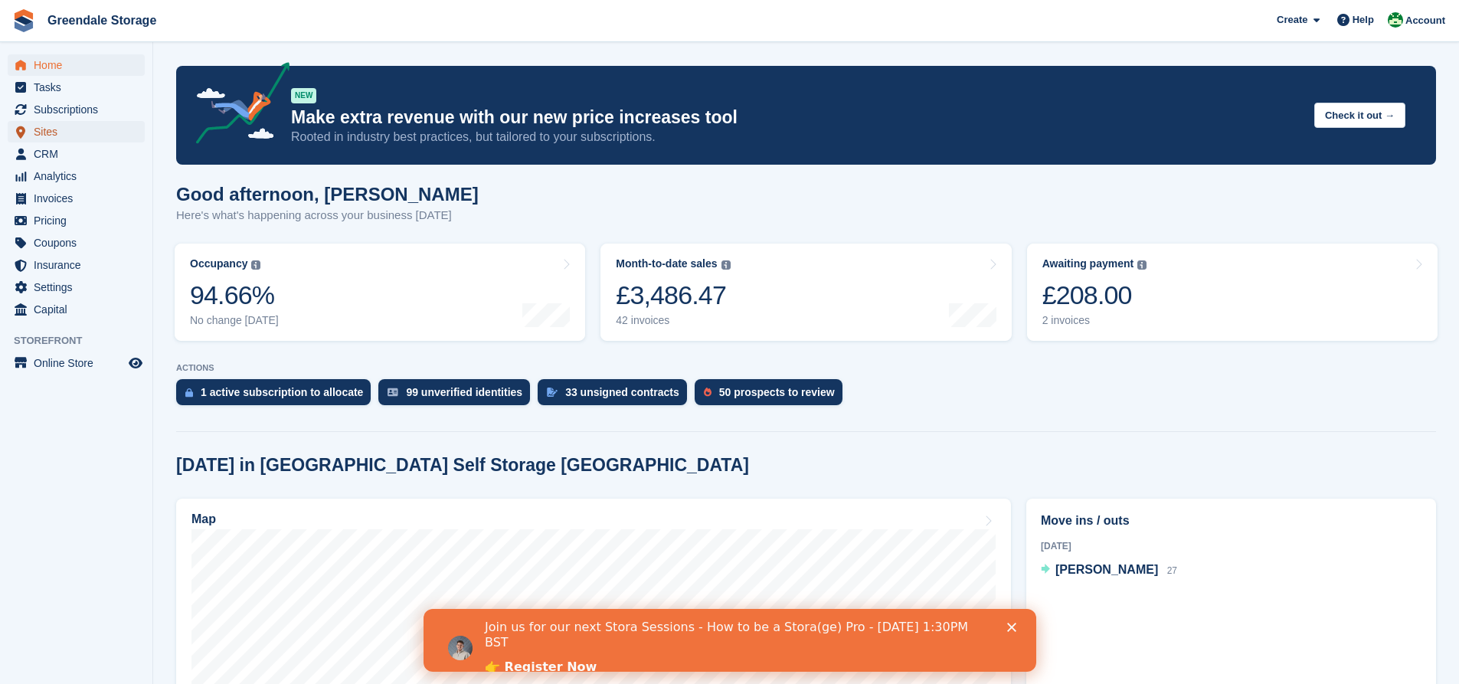
click at [61, 122] on span "Sites" at bounding box center [80, 131] width 92 height 21
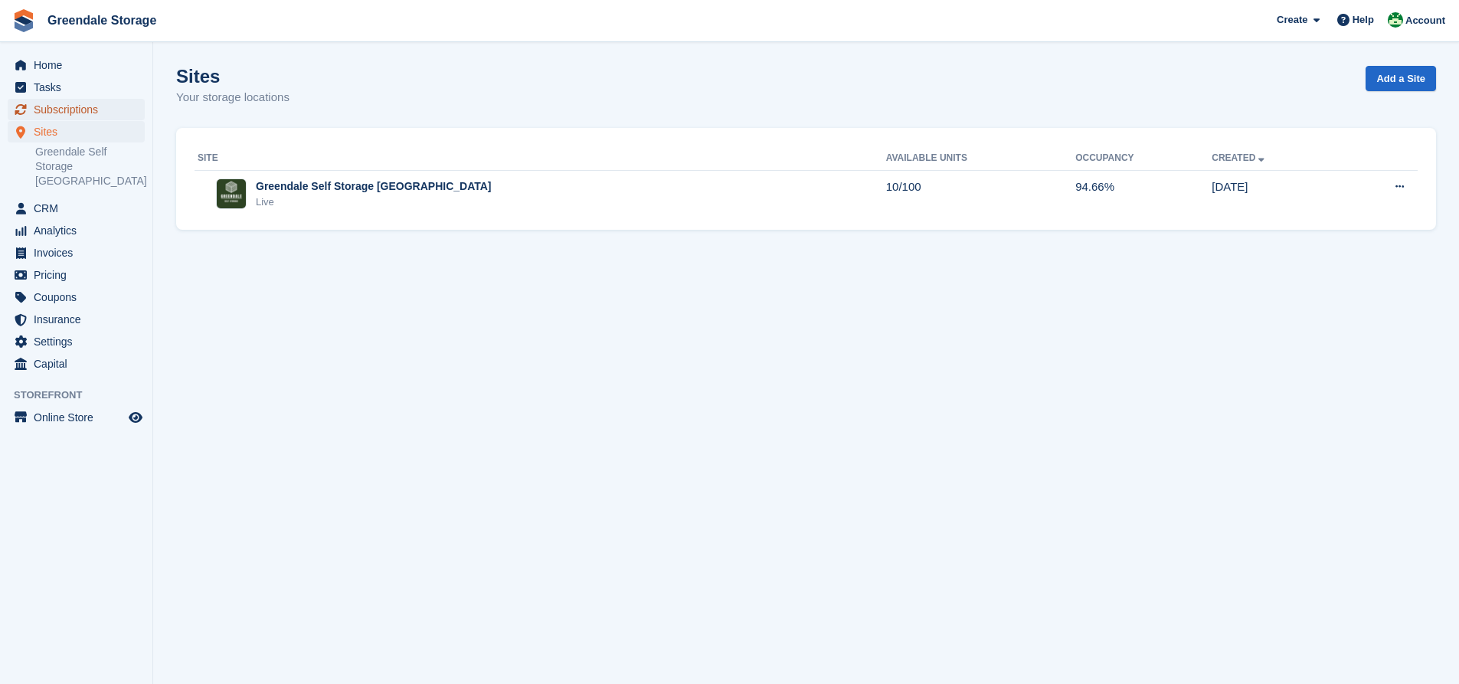
click at [78, 100] on span "Subscriptions" at bounding box center [80, 109] width 92 height 21
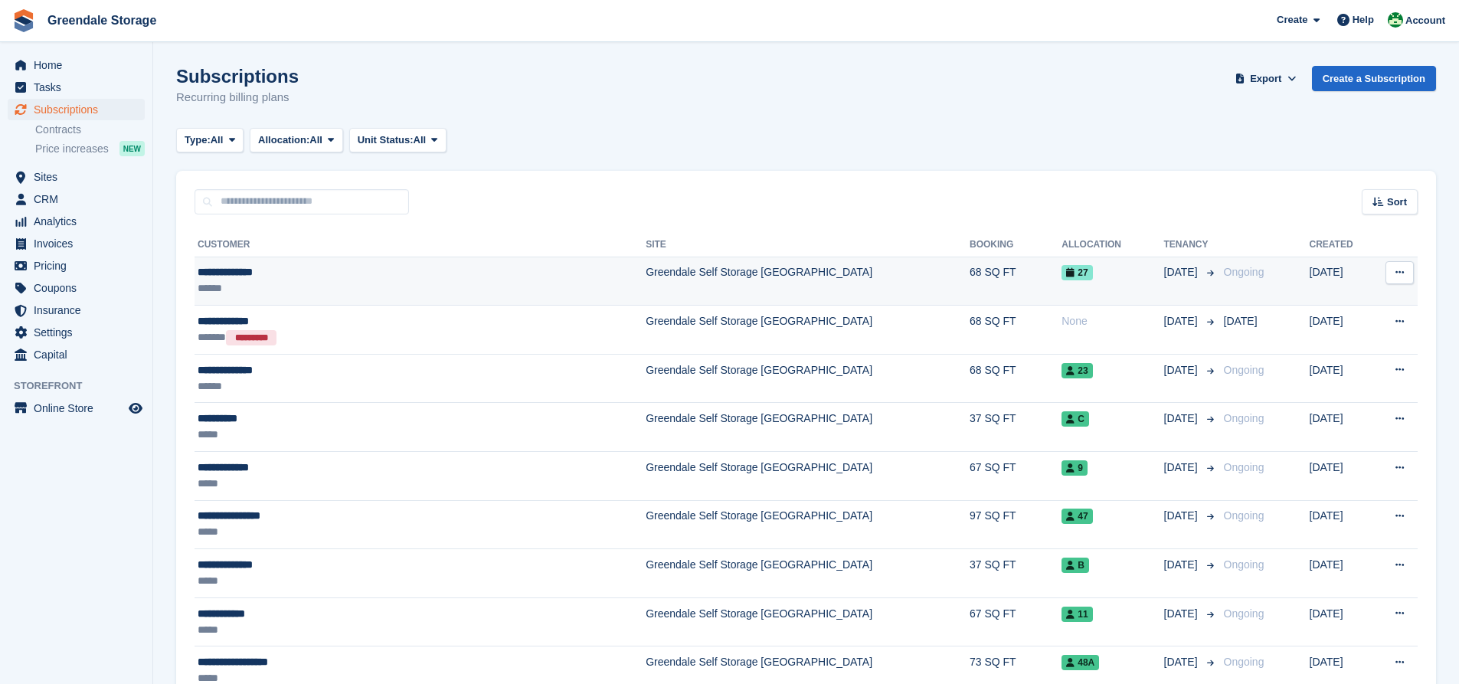
click at [284, 276] on div "**********" at bounding box center [354, 272] width 312 height 16
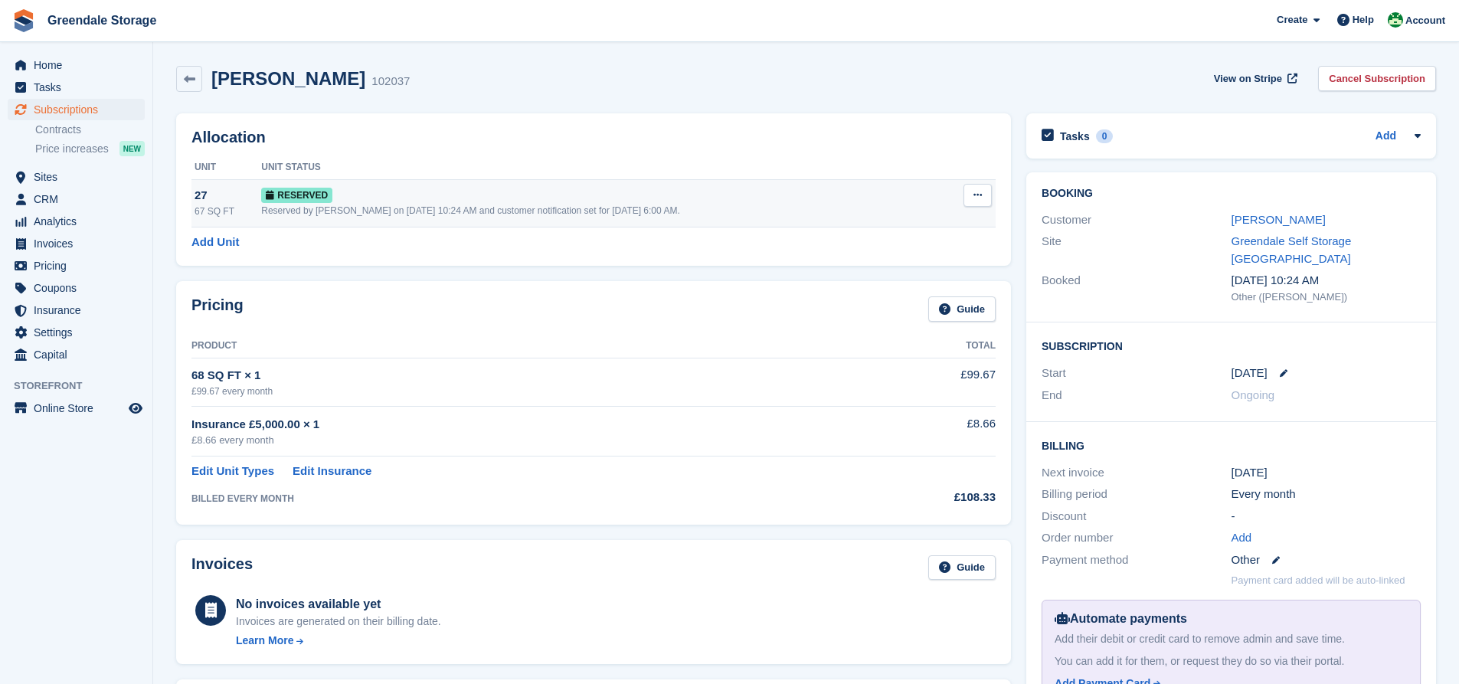
click at [413, 201] on div "Reserved" at bounding box center [602, 195] width 682 height 16
click at [383, 185] on td "Reserved Reserved by [PERSON_NAME] on [DATE] 10:24 AM and customer notification…" at bounding box center [602, 202] width 682 height 47
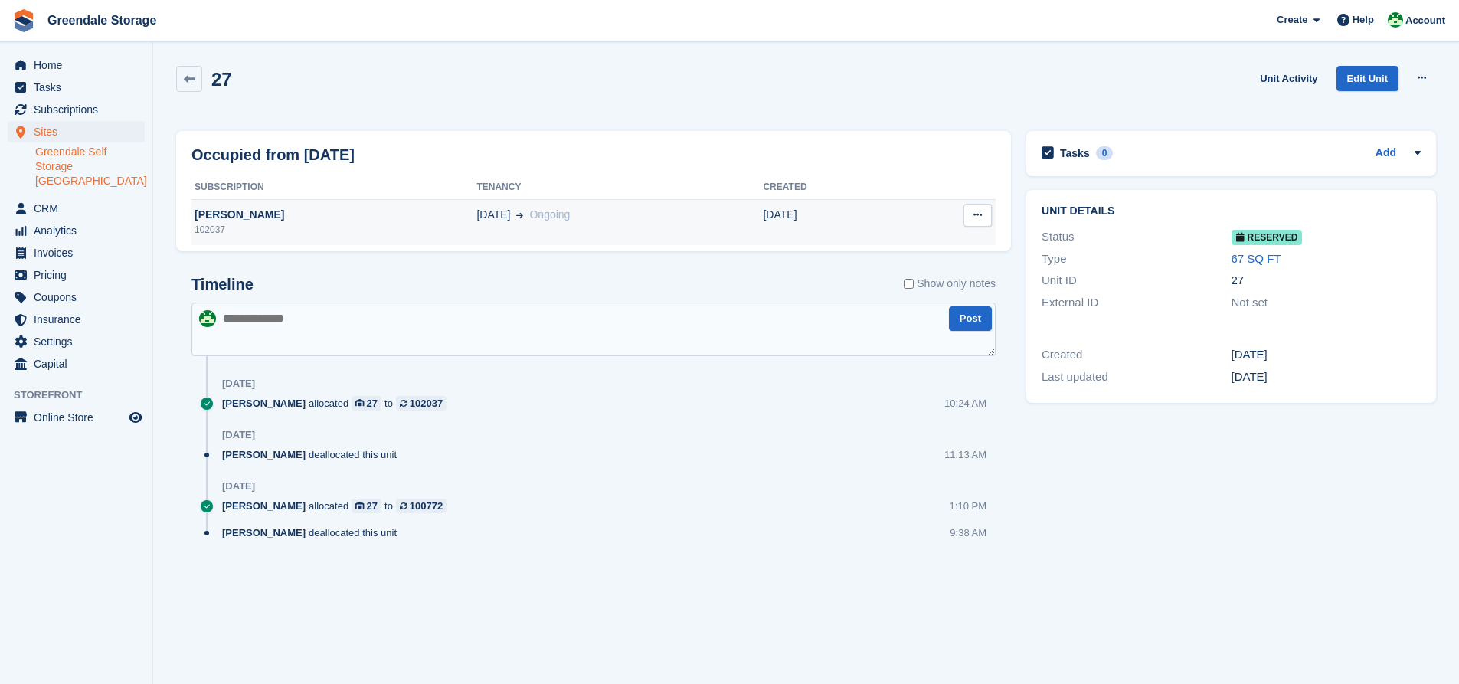
click at [355, 221] on div "[PERSON_NAME]" at bounding box center [333, 215] width 285 height 16
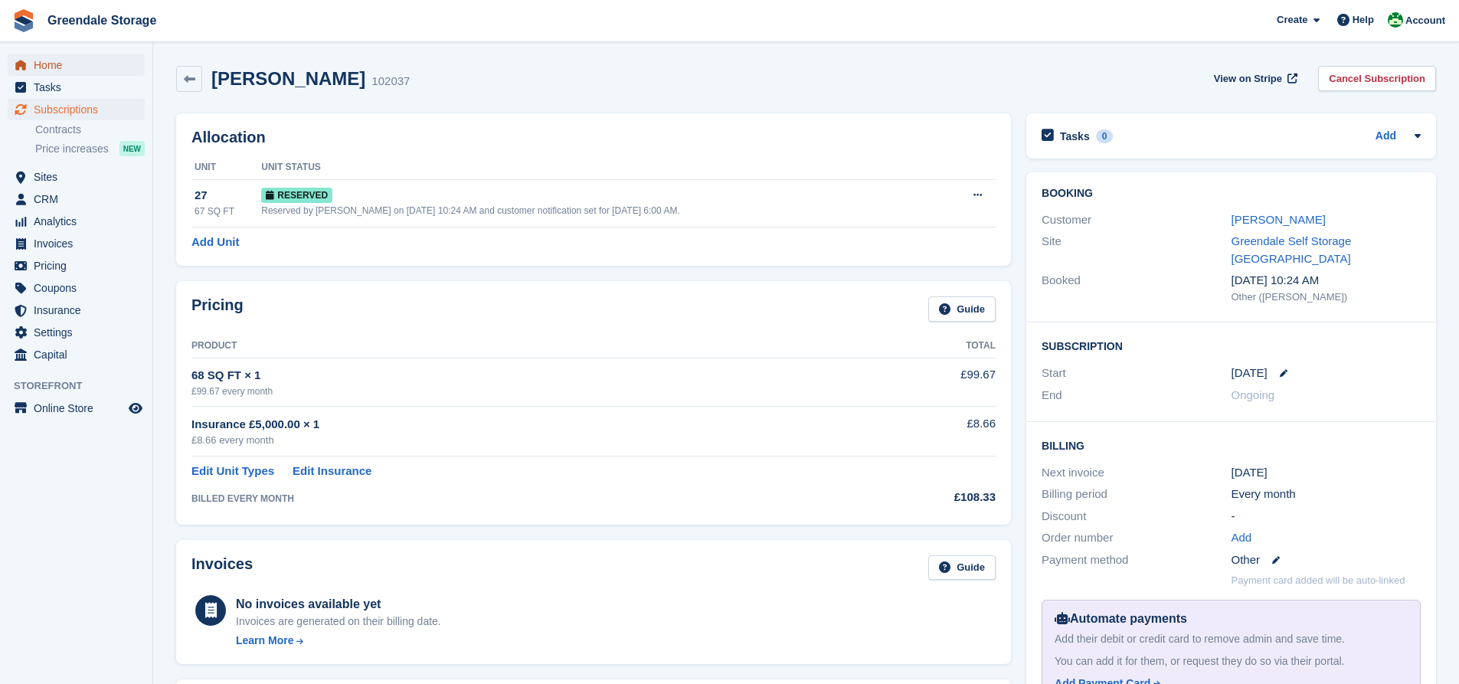
click at [65, 64] on span "Home" at bounding box center [80, 64] width 92 height 21
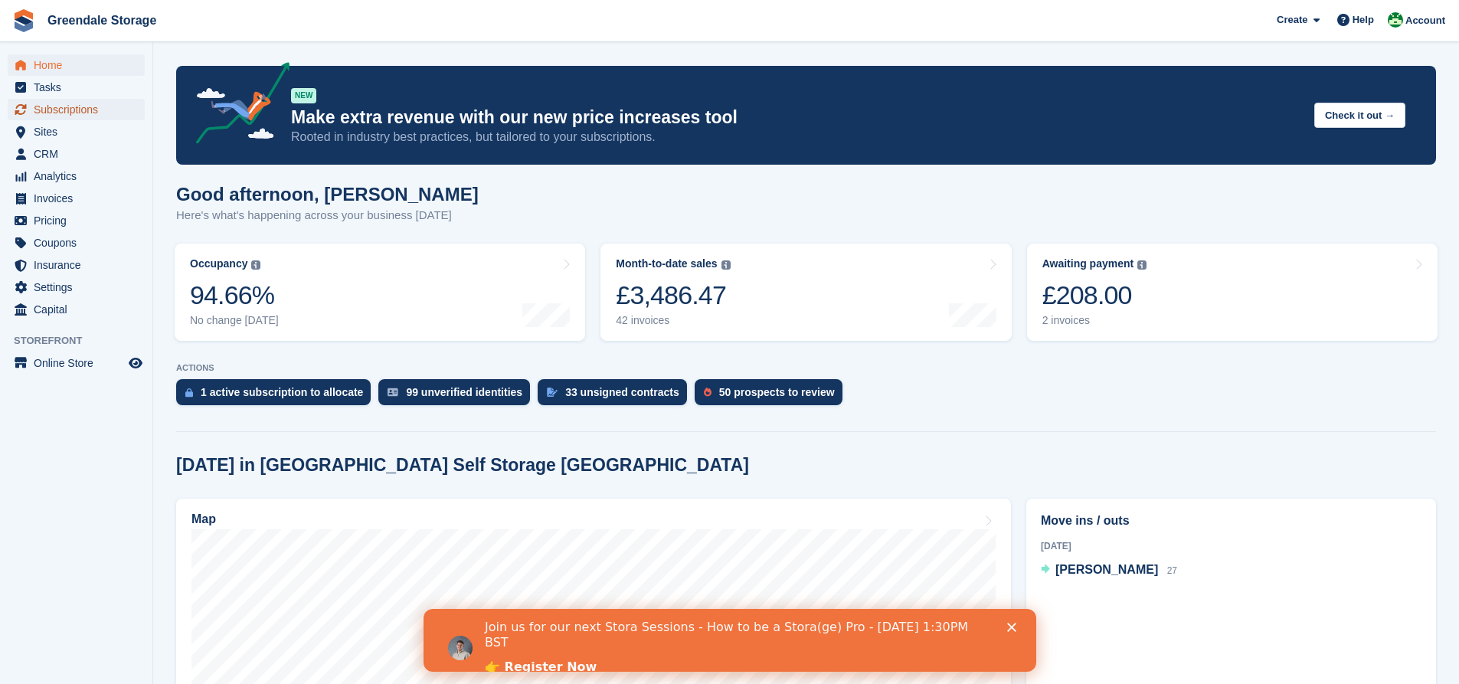
click at [67, 106] on span "Subscriptions" at bounding box center [80, 109] width 92 height 21
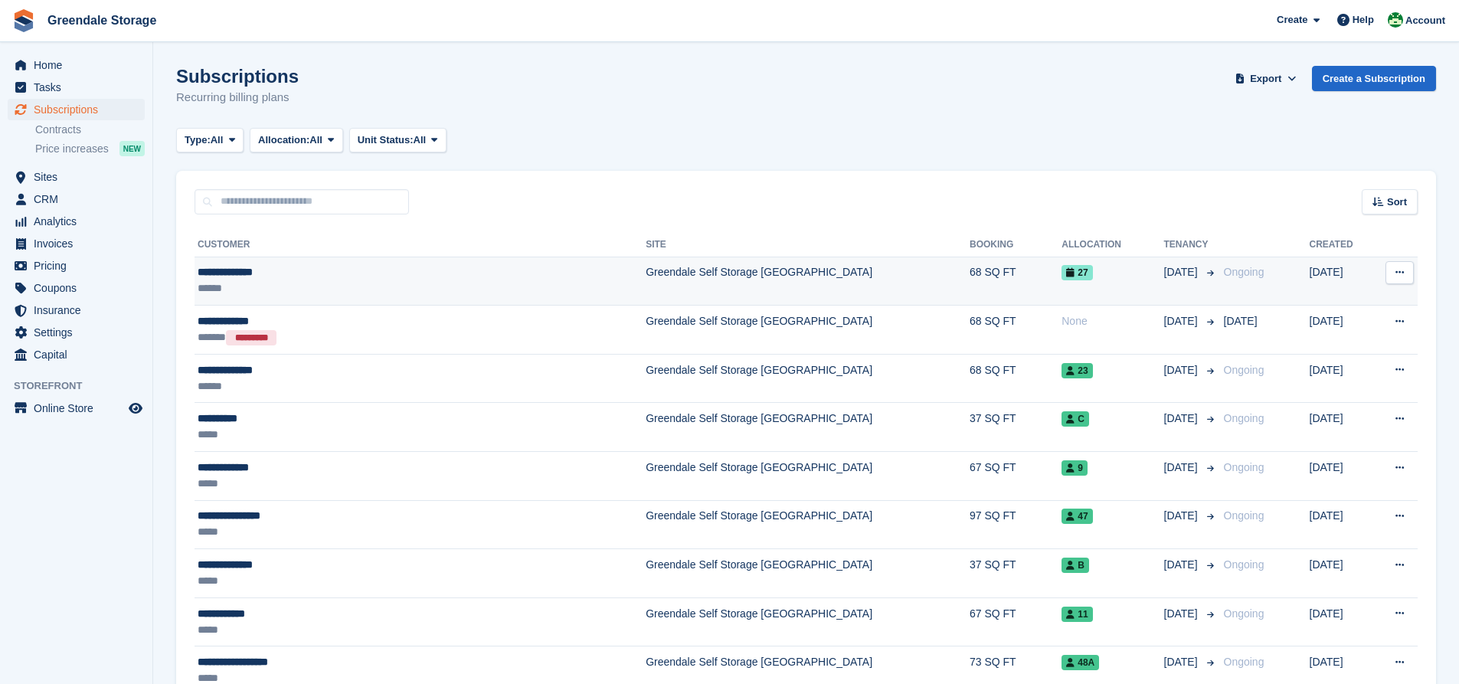
click at [295, 278] on div "**********" at bounding box center [354, 272] width 312 height 16
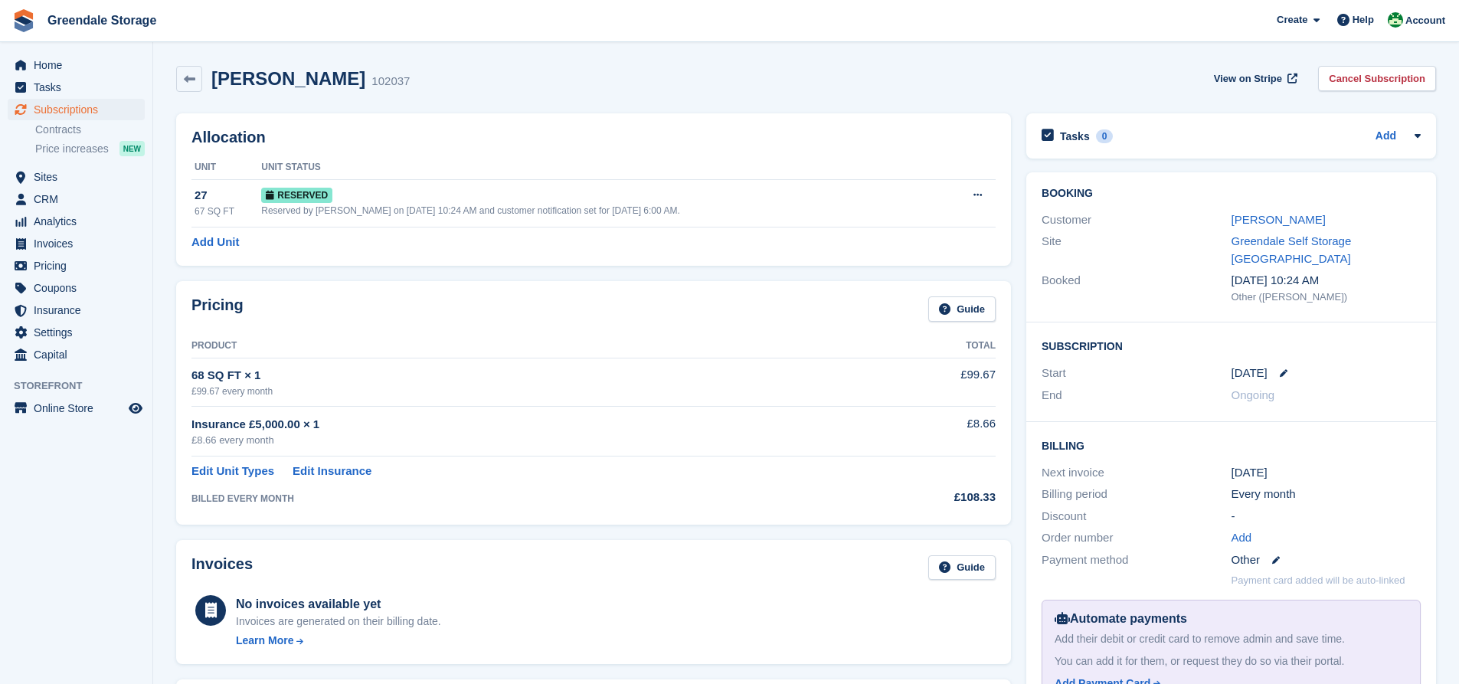
scroll to position [230, 0]
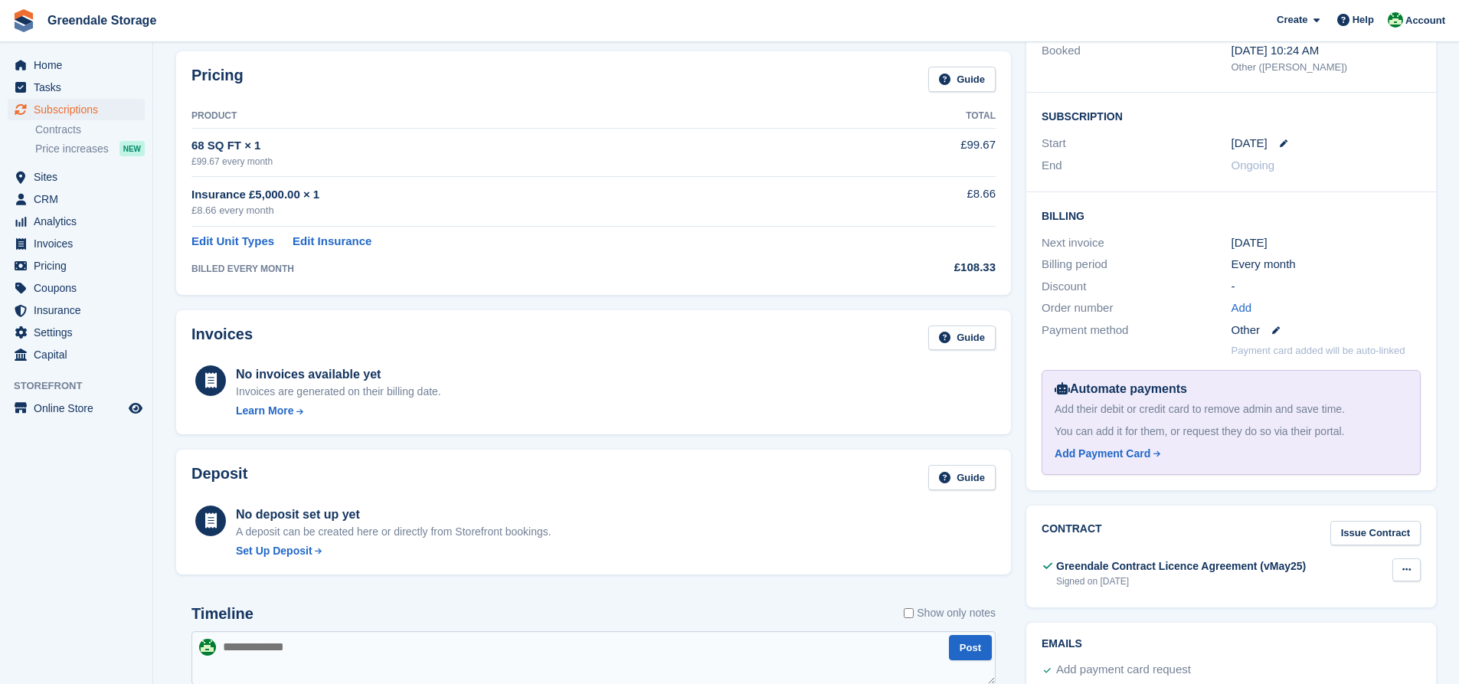
click at [1403, 564] on icon at bounding box center [1406, 569] width 8 height 10
click at [1314, 590] on p "View" at bounding box center [1347, 600] width 133 height 20
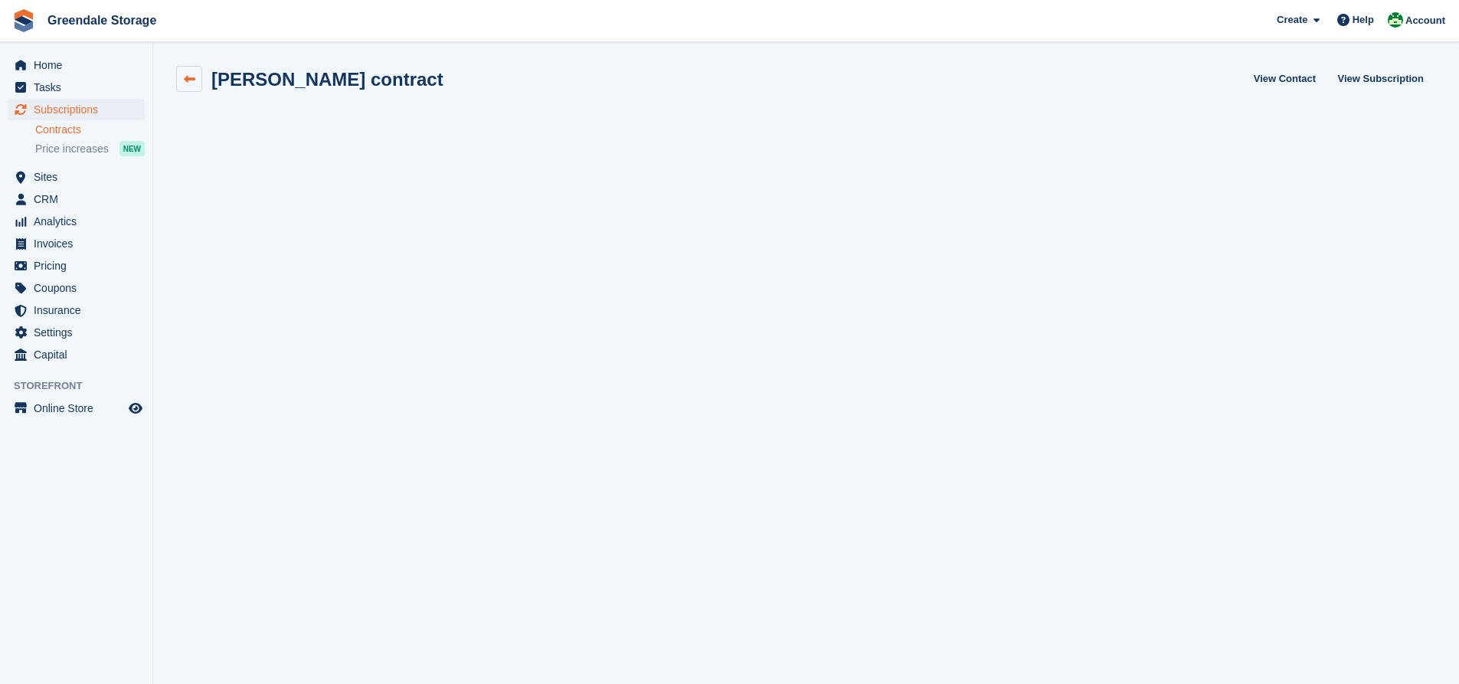
click at [184, 77] on icon at bounding box center [189, 79] width 11 height 11
